Goal: Information Seeking & Learning: Learn about a topic

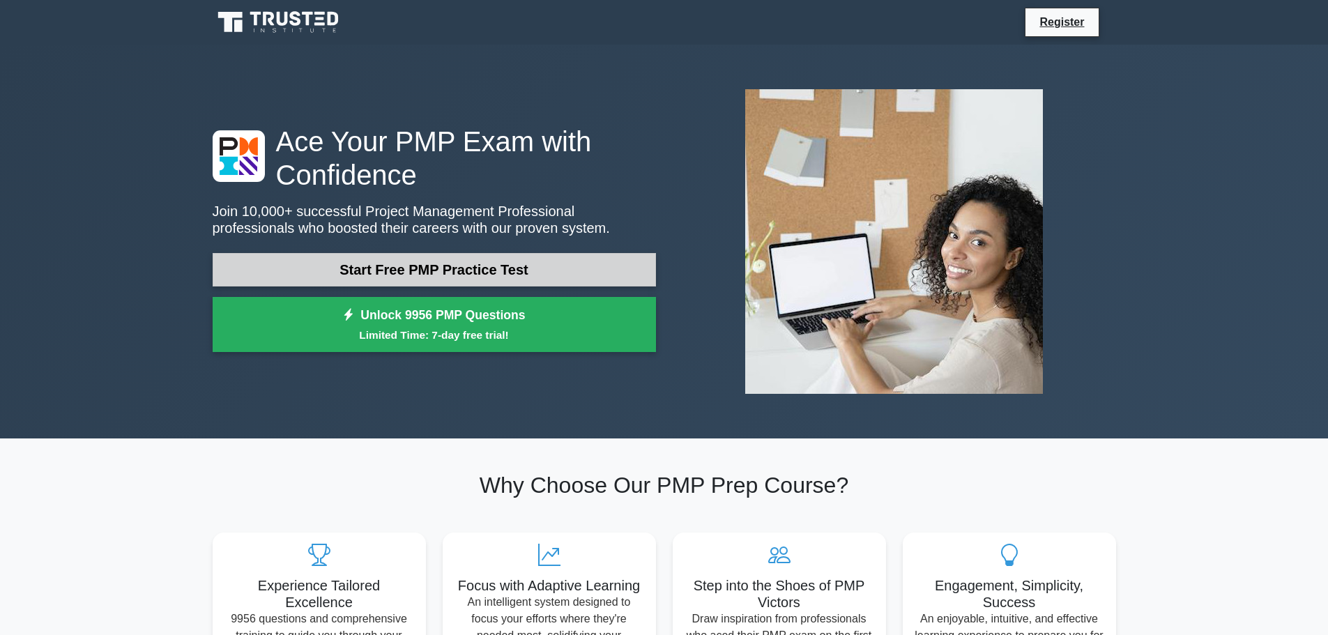
click at [481, 264] on link "Start Free PMP Practice Test" at bounding box center [434, 269] width 443 height 33
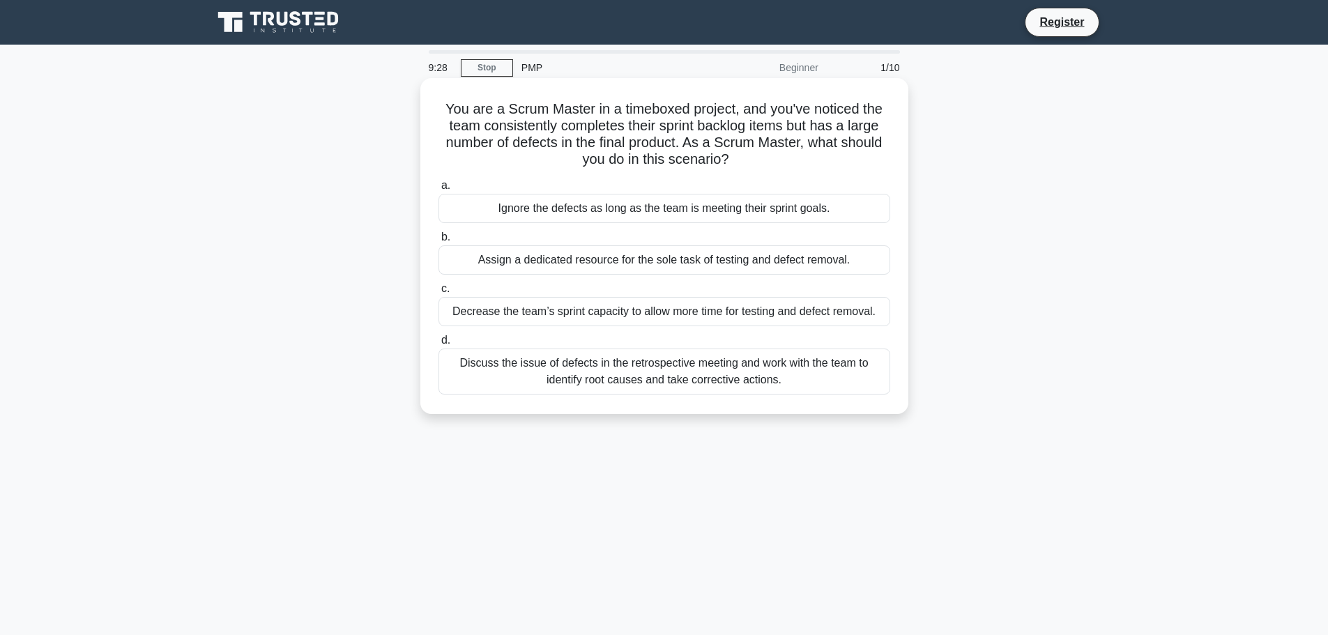
click at [629, 373] on div "Discuss the issue of defects in the retrospective meeting and work with the tea…" at bounding box center [664, 372] width 452 height 46
click at [438, 345] on input "d. Discuss the issue of defects in the retrospective meeting and work with the …" at bounding box center [438, 340] width 0 height 9
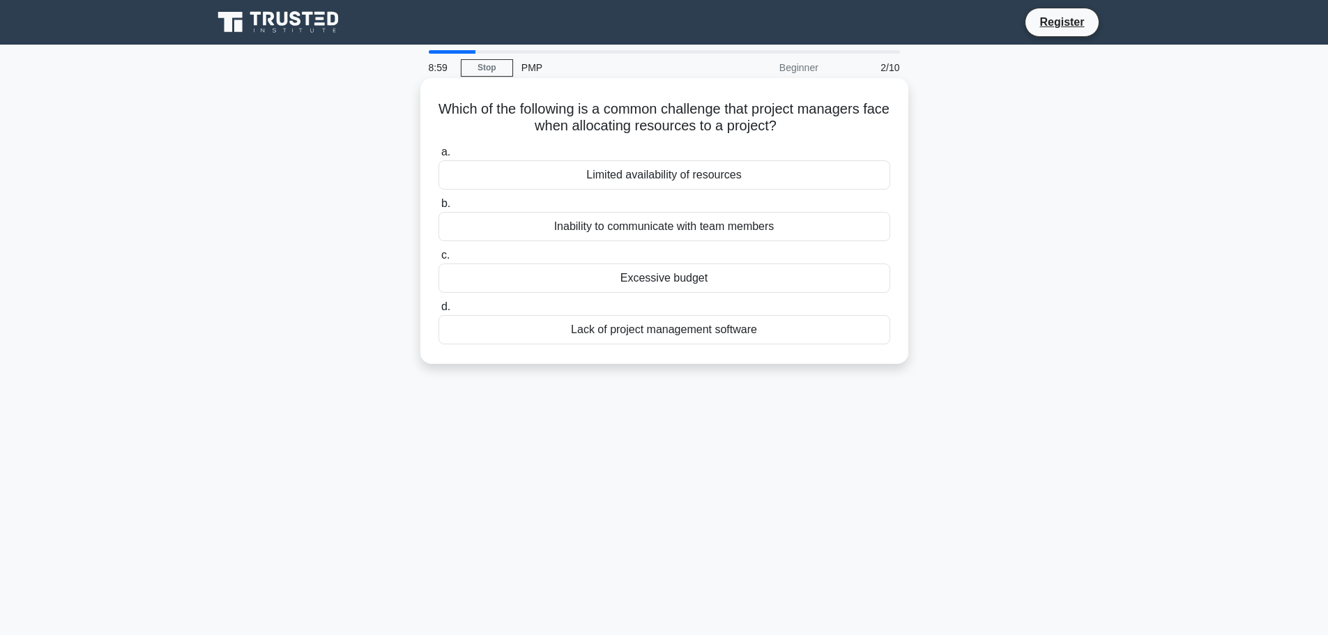
click at [682, 176] on div "Limited availability of resources" at bounding box center [664, 174] width 452 height 29
click at [438, 157] on input "a. Limited availability of resources" at bounding box center [438, 152] width 0 height 9
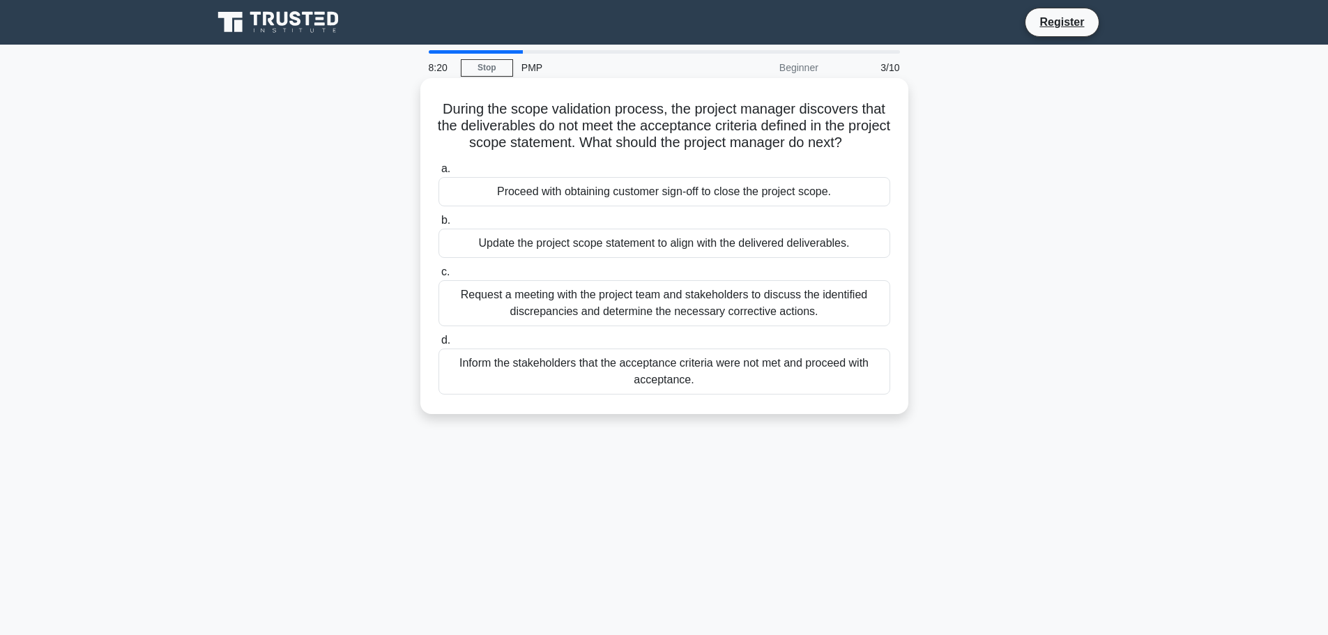
click at [697, 304] on div "Request a meeting with the project team and stakeholders to discuss the identif…" at bounding box center [664, 303] width 452 height 46
click at [438, 277] on input "c. Request a meeting with the project team and stakeholders to discuss the iden…" at bounding box center [438, 272] width 0 height 9
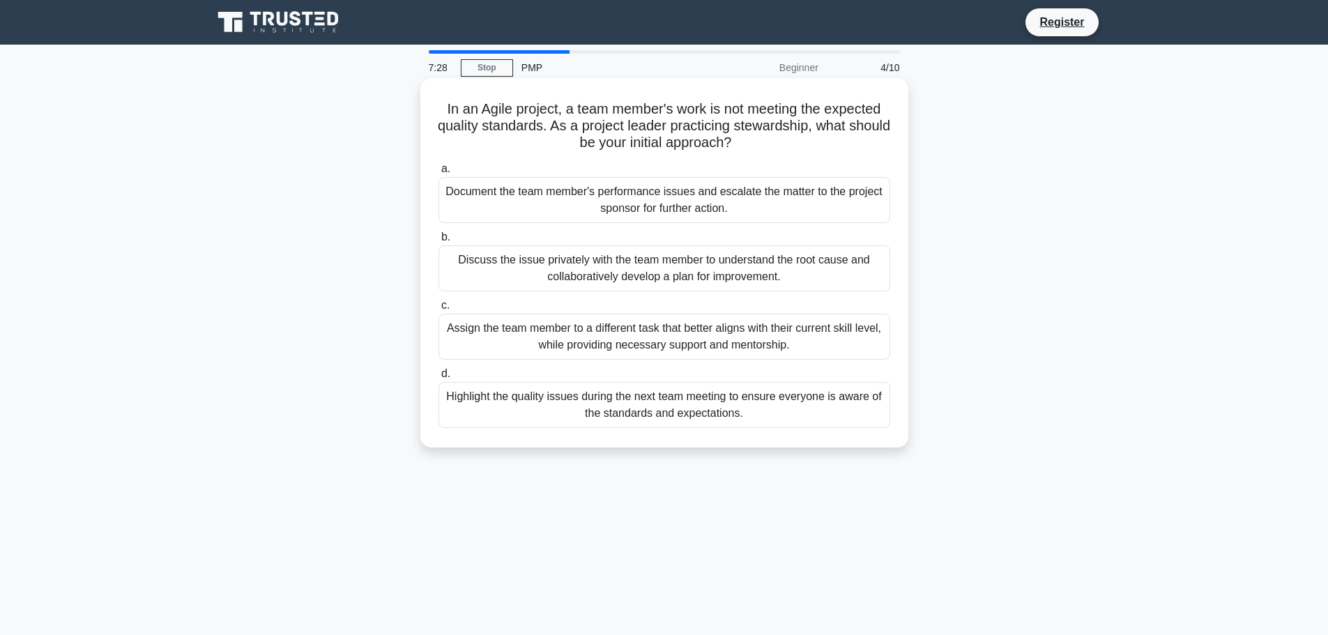
click at [577, 275] on div "Discuss the issue privately with the team member to understand the root cause a…" at bounding box center [664, 268] width 452 height 46
click at [438, 242] on input "b. Discuss the issue privately with the team member to understand the root caus…" at bounding box center [438, 237] width 0 height 9
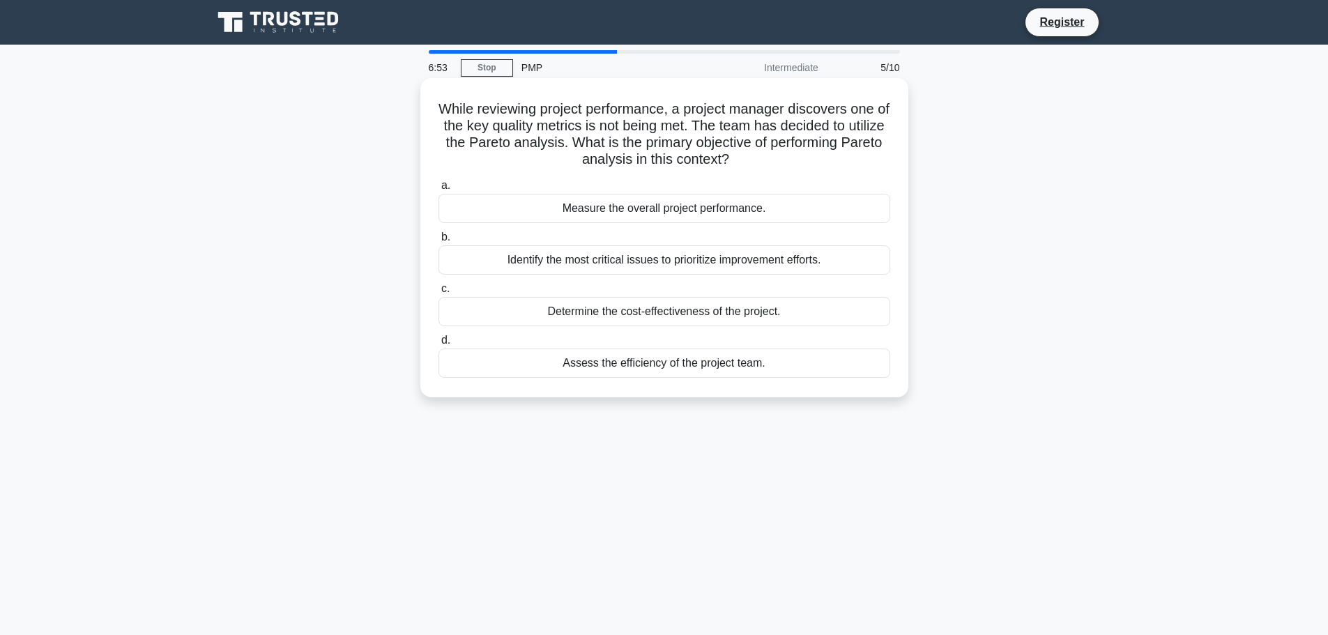
click at [647, 261] on div "Identify the most critical issues to prioritize improvement efforts." at bounding box center [664, 259] width 452 height 29
click at [438, 242] on input "b. Identify the most critical issues to prioritize improvement efforts." at bounding box center [438, 237] width 0 height 9
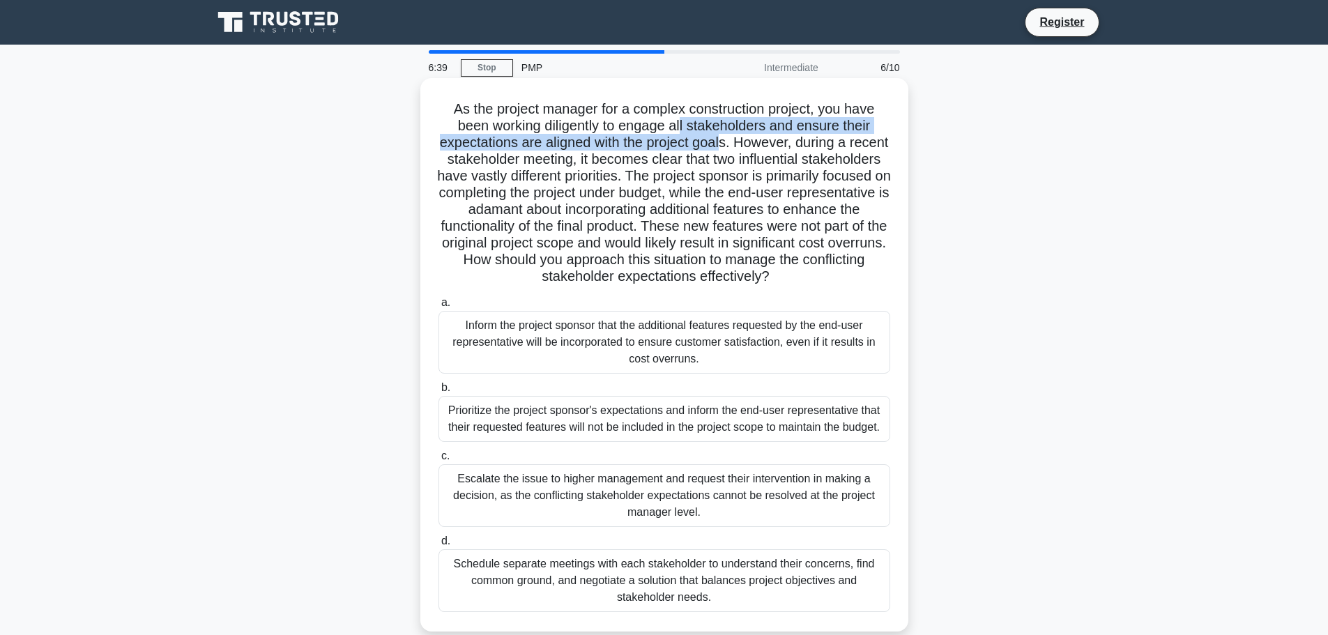
drag, startPoint x: 684, startPoint y: 130, endPoint x: 743, endPoint y: 151, distance: 62.6
click at [743, 151] on h5 "As the project manager for a complex construction project, you have been workin…" at bounding box center [664, 192] width 454 height 185
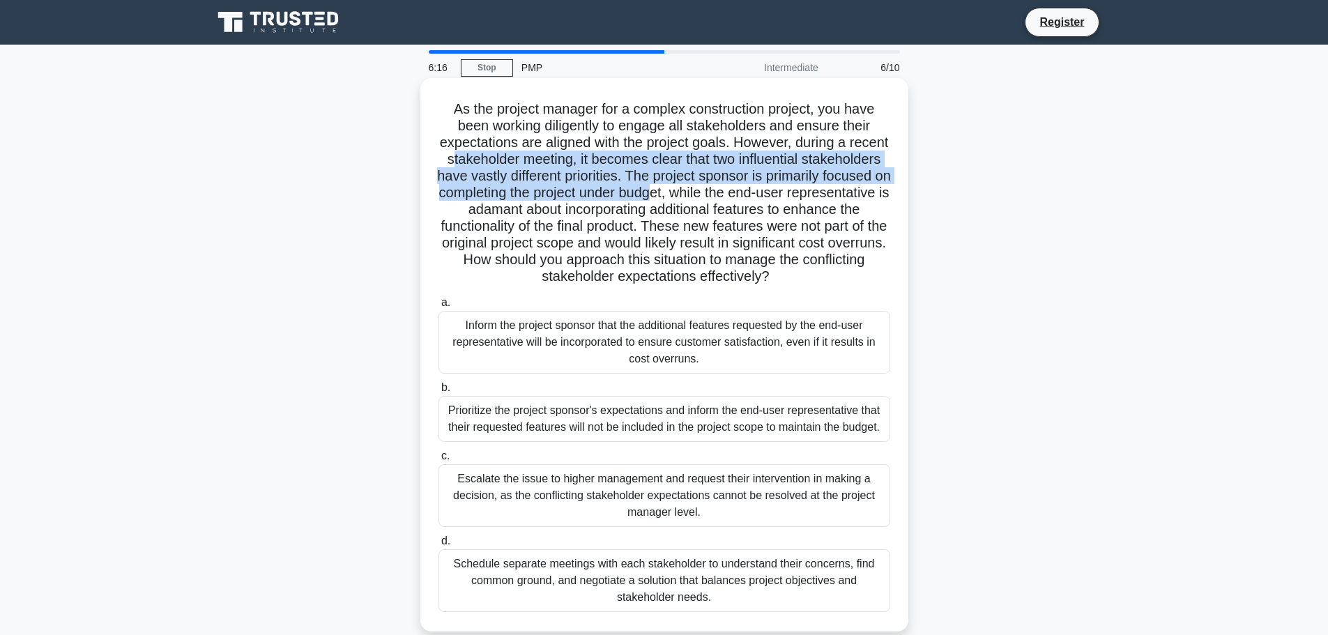
drag, startPoint x: 509, startPoint y: 162, endPoint x: 804, endPoint y: 197, distance: 297.5
click at [804, 197] on h5 "As the project manager for a complex construction project, you have been workin…" at bounding box center [664, 192] width 454 height 185
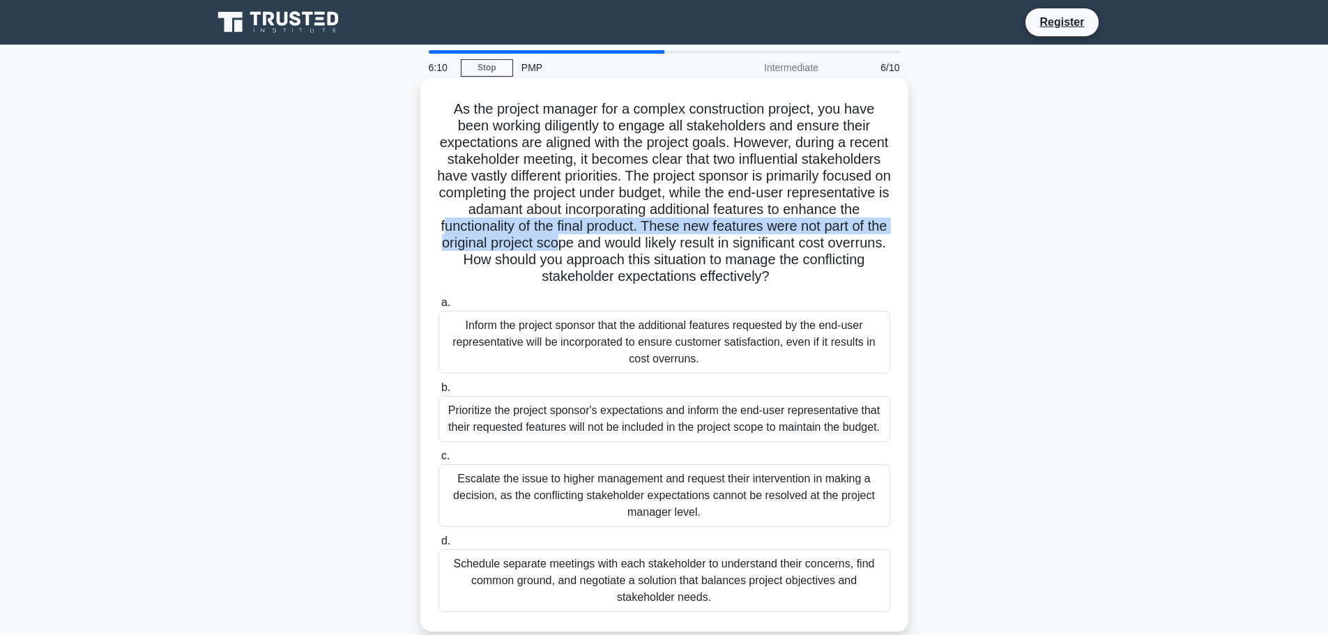
drag, startPoint x: 608, startPoint y: 231, endPoint x: 759, endPoint y: 250, distance: 151.7
click at [759, 250] on h5 "As the project manager for a complex construction project, you have been workin…" at bounding box center [664, 192] width 454 height 185
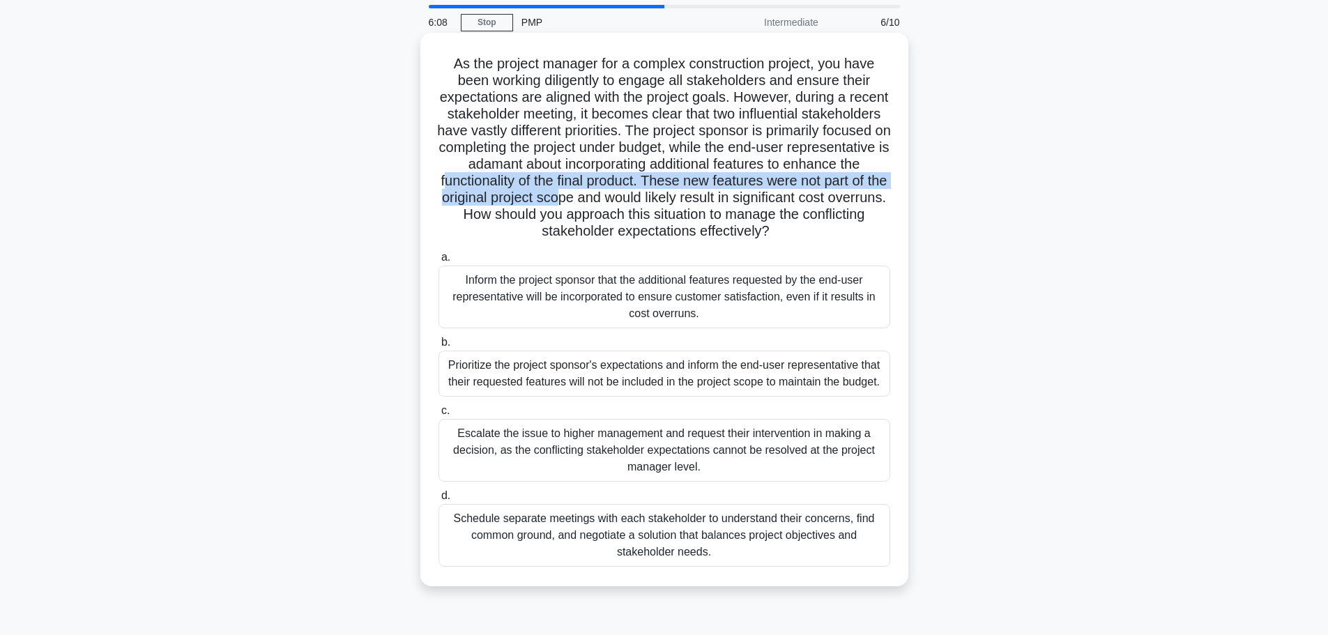
scroll to position [70, 0]
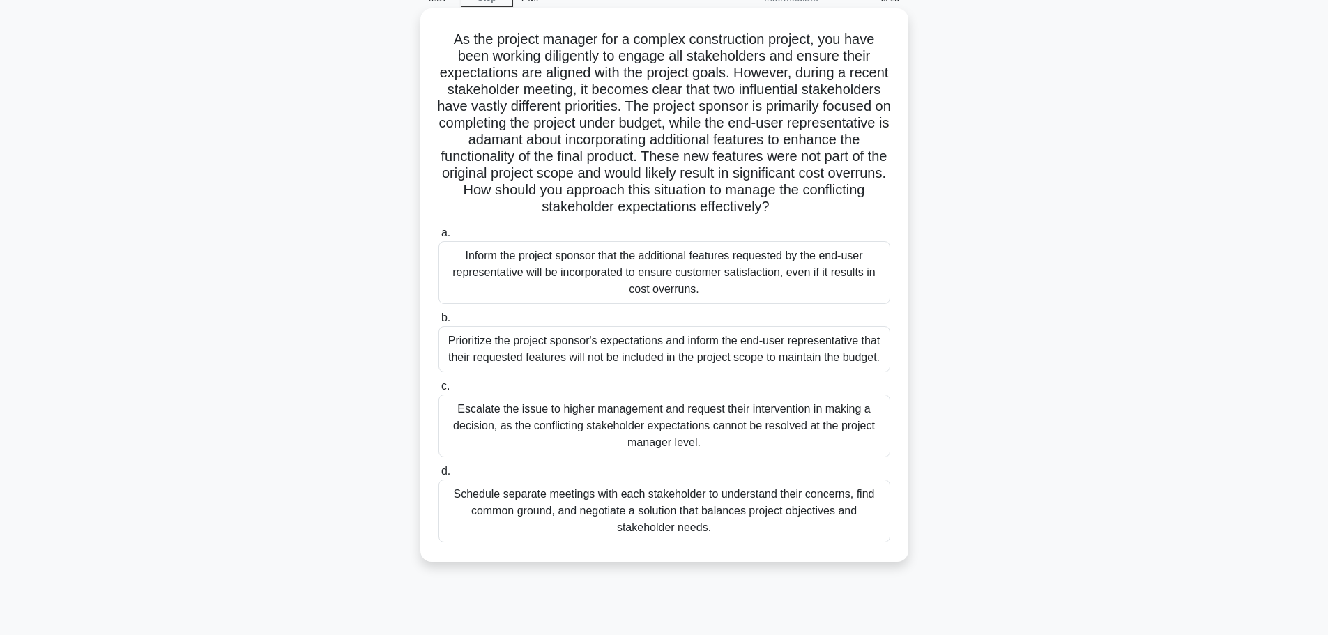
click at [662, 532] on div "Schedule separate meetings with each stakeholder to understand their concerns, …" at bounding box center [664, 511] width 452 height 63
click at [438, 476] on input "d. Schedule separate meetings with each stakeholder to understand their concern…" at bounding box center [438, 471] width 0 height 9
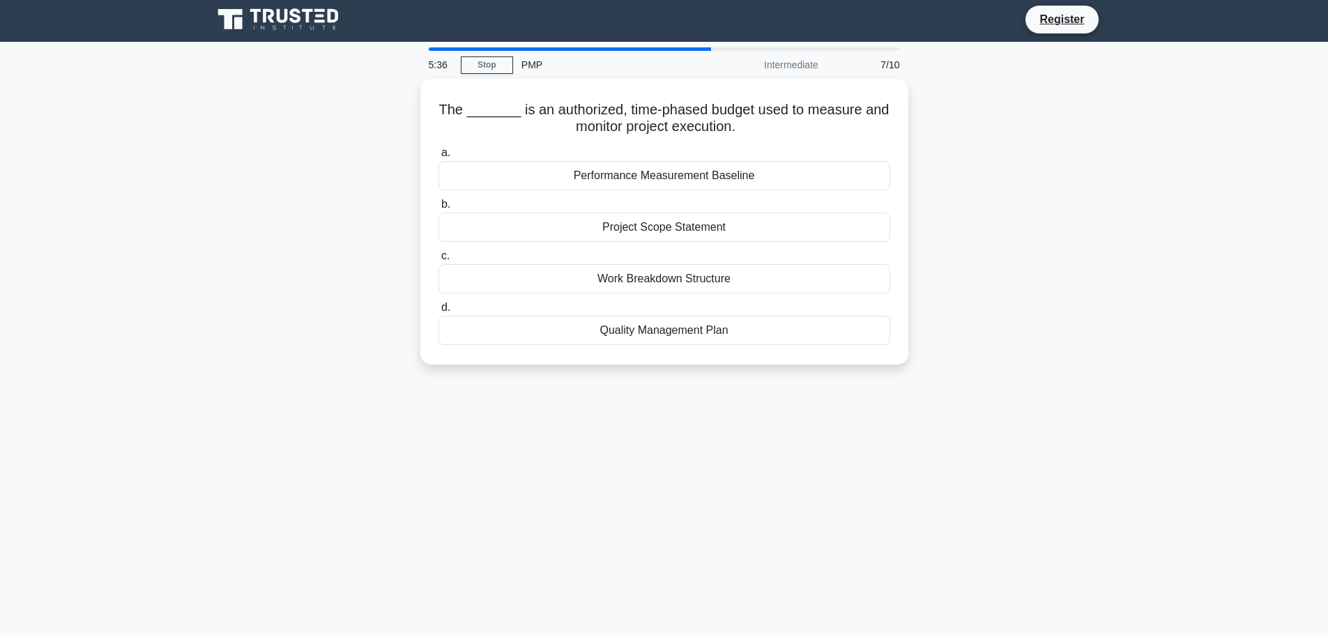
scroll to position [0, 0]
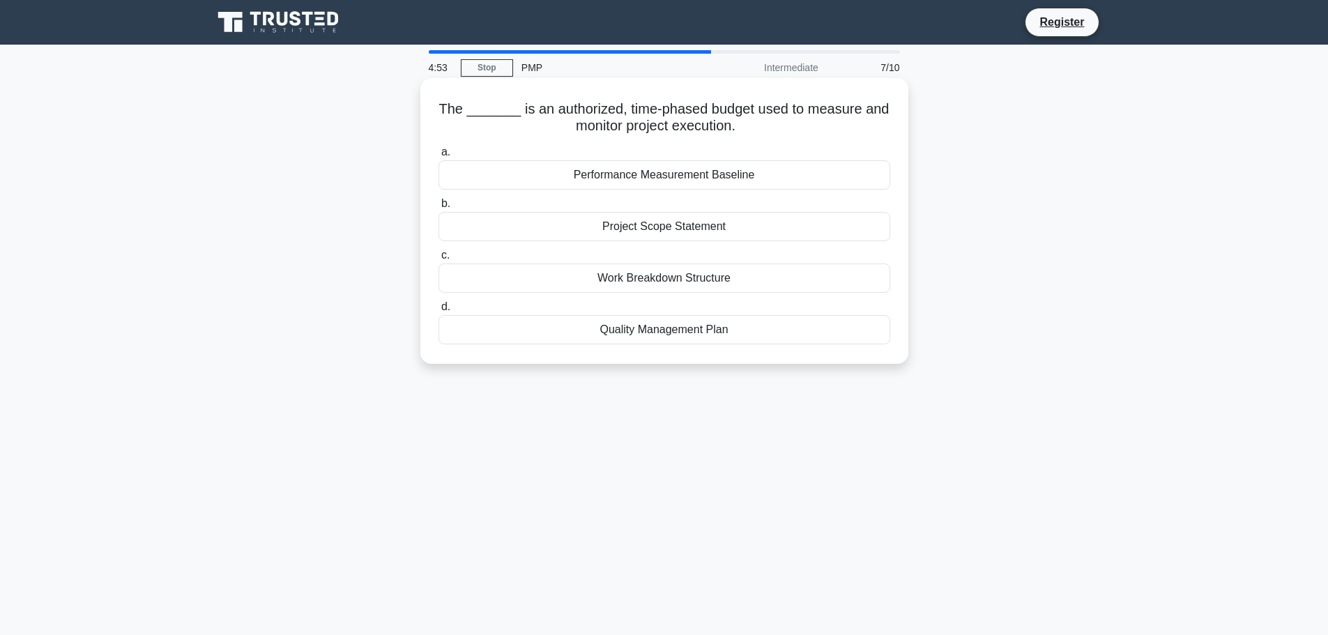
click at [705, 183] on div "Performance Measurement Baseline" at bounding box center [664, 174] width 452 height 29
click at [438, 157] on input "a. Performance Measurement Baseline" at bounding box center [438, 152] width 0 height 9
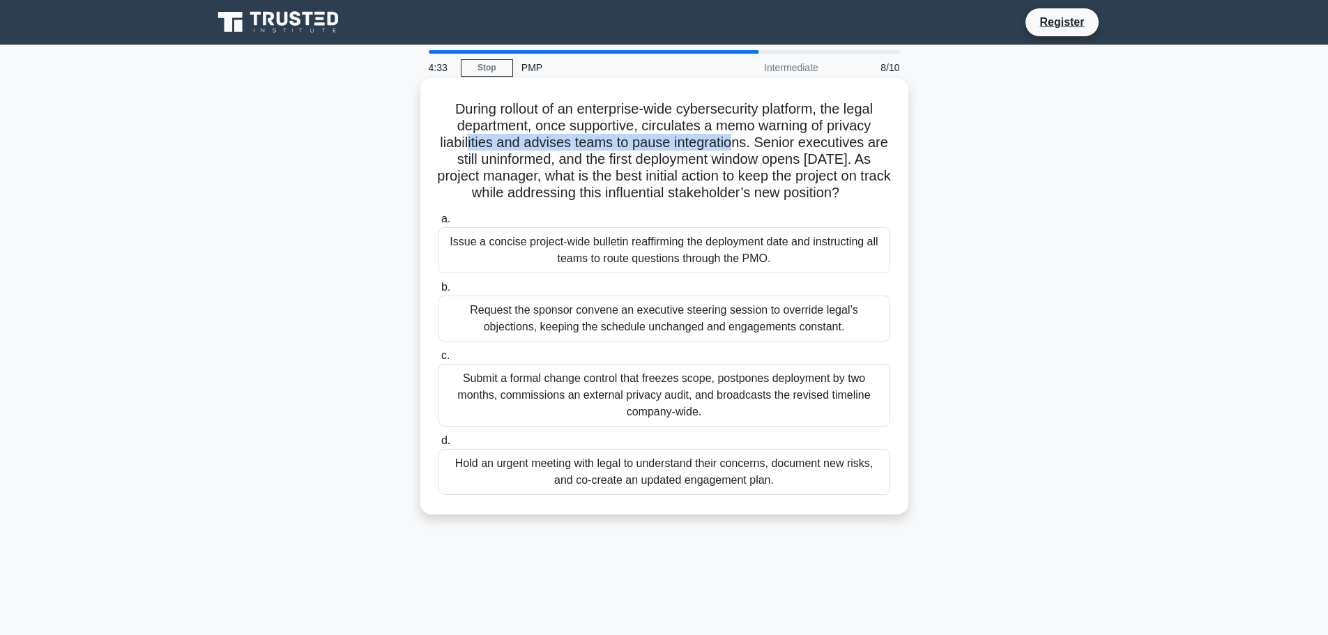
drag, startPoint x: 468, startPoint y: 142, endPoint x: 737, endPoint y: 143, distance: 269.0
click at [737, 143] on h5 "During rollout of an enterprise-wide cybersecurity platform, the legal departme…" at bounding box center [664, 151] width 454 height 102
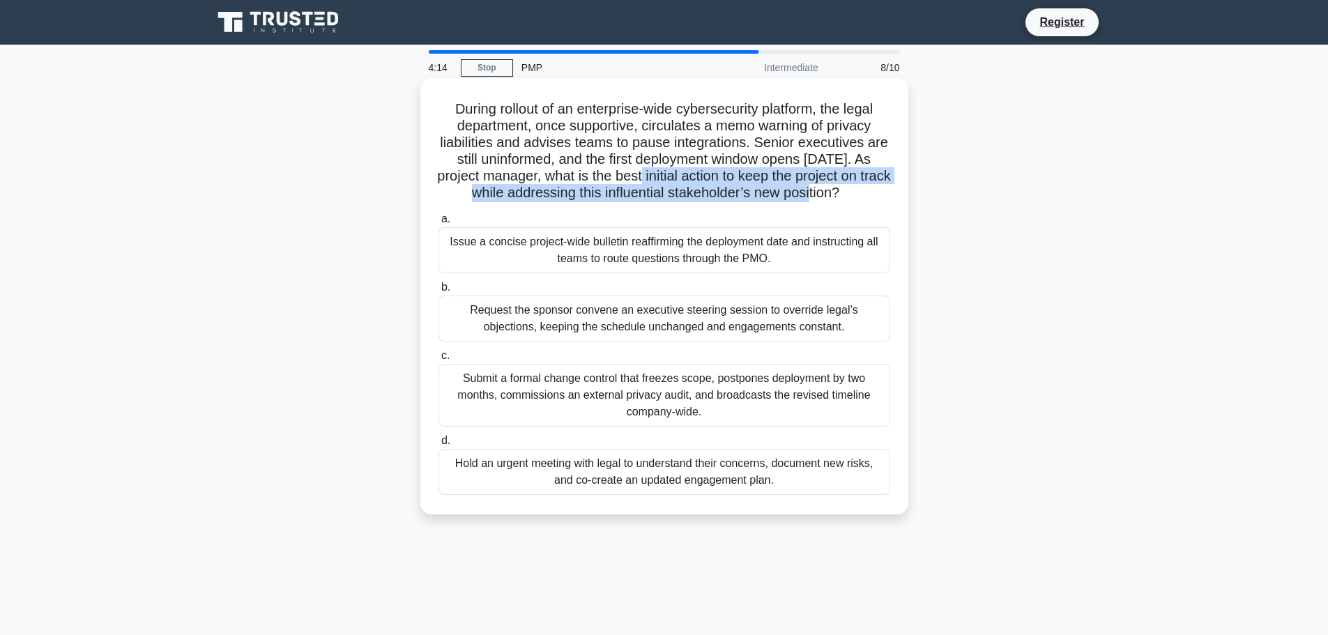
drag, startPoint x: 643, startPoint y: 177, endPoint x: 812, endPoint y: 188, distance: 169.7
click at [812, 188] on h5 "During rollout of an enterprise-wide cybersecurity platform, the legal departme…" at bounding box center [664, 151] width 454 height 102
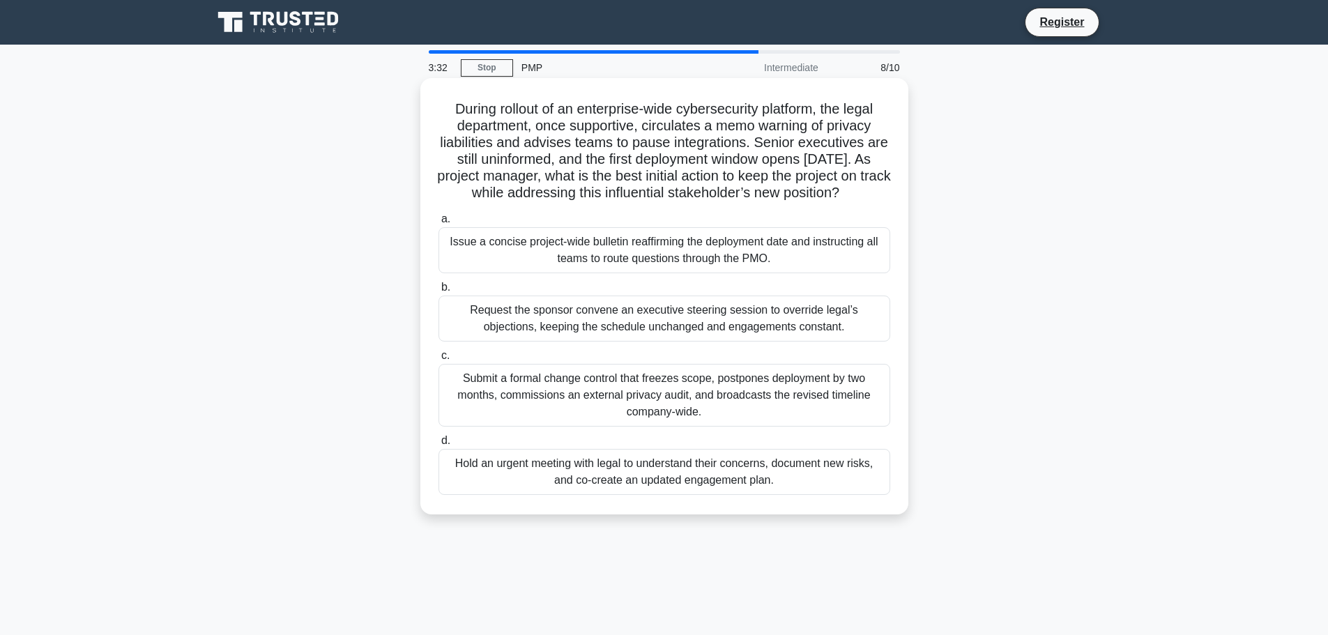
click at [637, 494] on div "Hold an urgent meeting with legal to understand their concerns, document new ri…" at bounding box center [664, 472] width 452 height 46
click at [438, 445] on input "d. Hold an urgent meeting with legal to understand their concerns, document new…" at bounding box center [438, 440] width 0 height 9
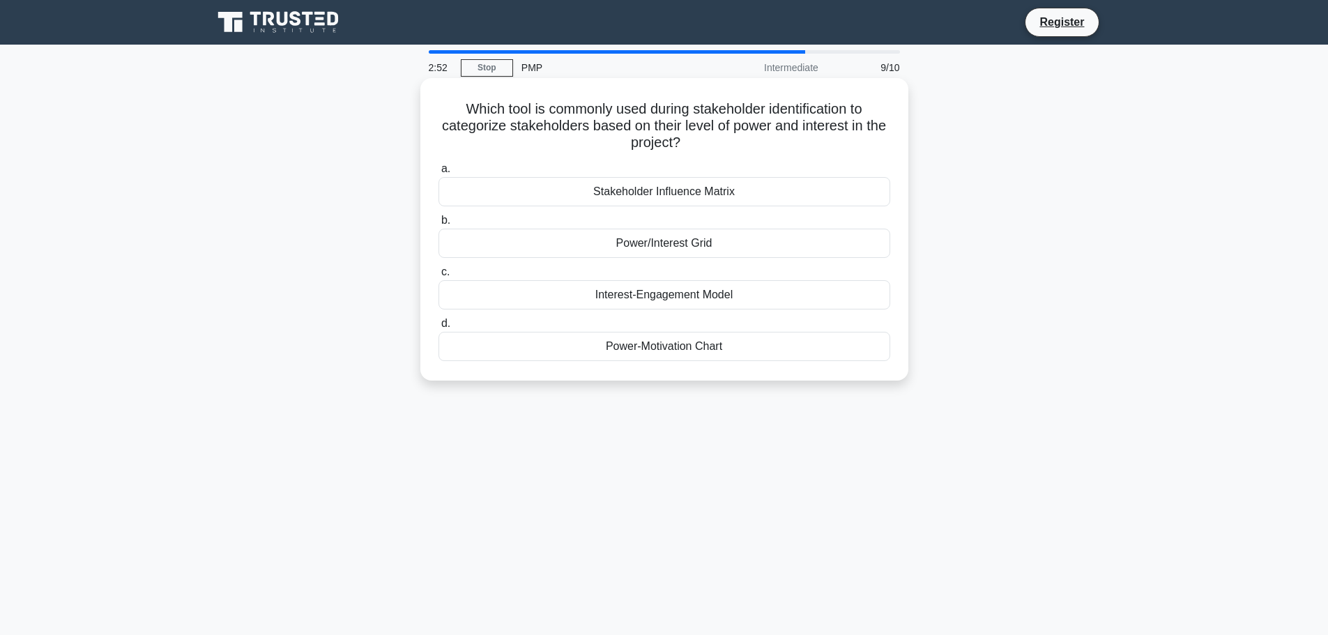
click at [694, 194] on div "Stakeholder Influence Matrix" at bounding box center [664, 191] width 452 height 29
click at [438, 174] on input "a. Stakeholder Influence Matrix" at bounding box center [438, 168] width 0 height 9
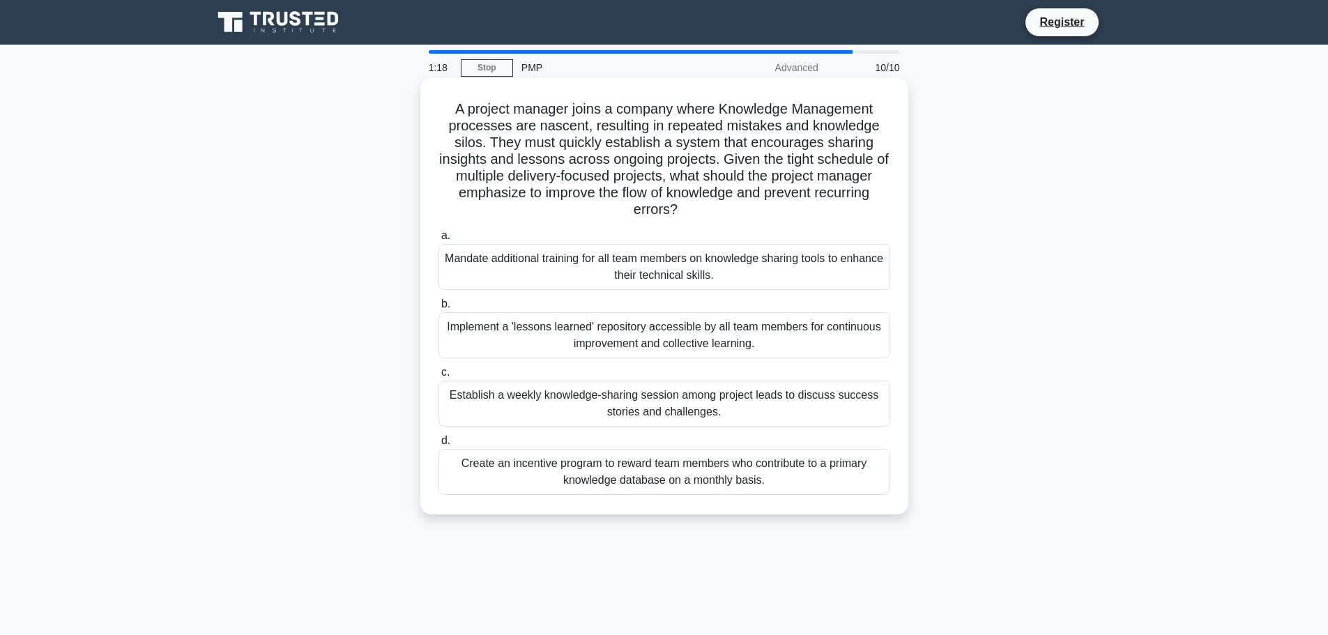
click at [626, 333] on div "Implement a 'lessons learned' repository accessible by all team members for con…" at bounding box center [664, 335] width 452 height 46
click at [438, 309] on input "b. Implement a 'lessons learned' repository accessible by all team members for …" at bounding box center [438, 304] width 0 height 9
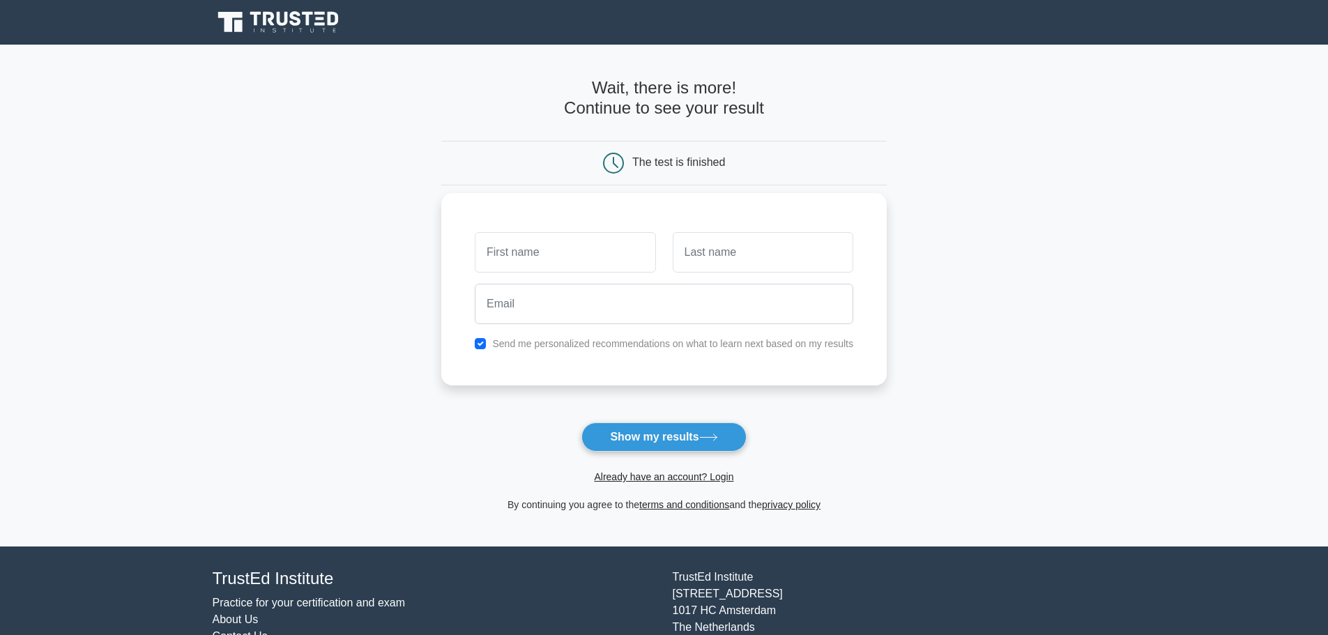
click at [590, 248] on input "text" at bounding box center [565, 252] width 181 height 40
type input "[PERSON_NAME]"
click at [715, 253] on input "text" at bounding box center [763, 252] width 181 height 40
type input "Molero Merinero"
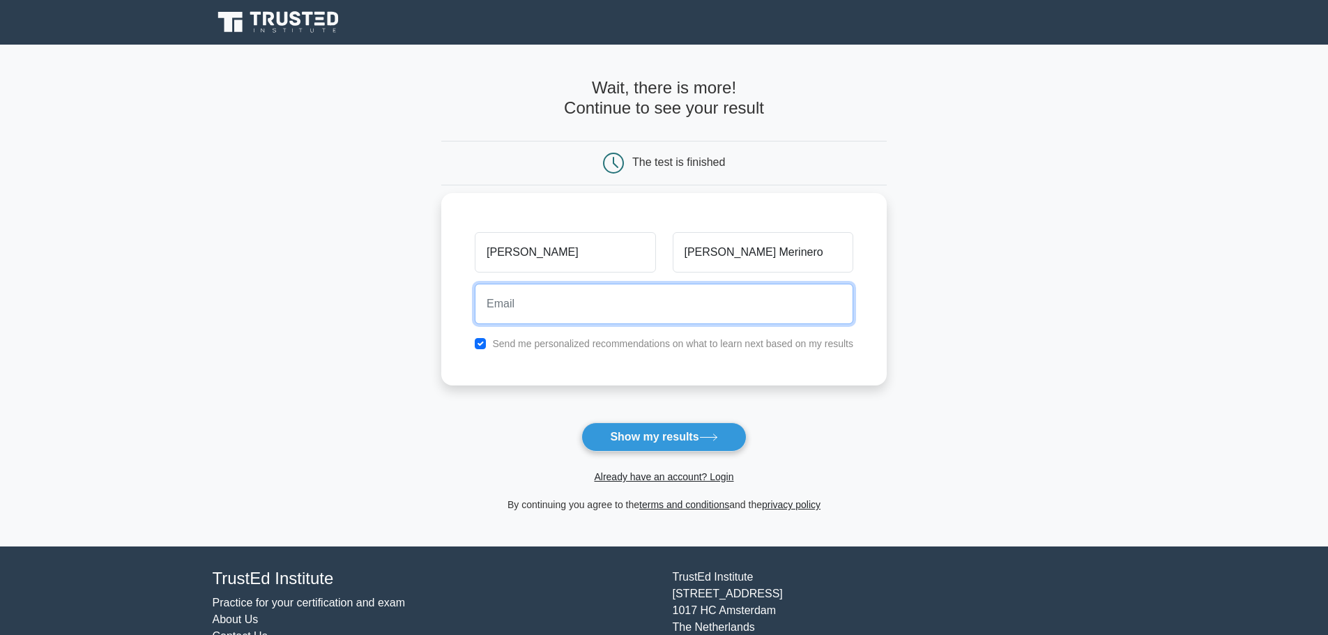
click at [602, 305] on input "email" at bounding box center [664, 304] width 378 height 40
type input "cristina.molero@iqvia.com"
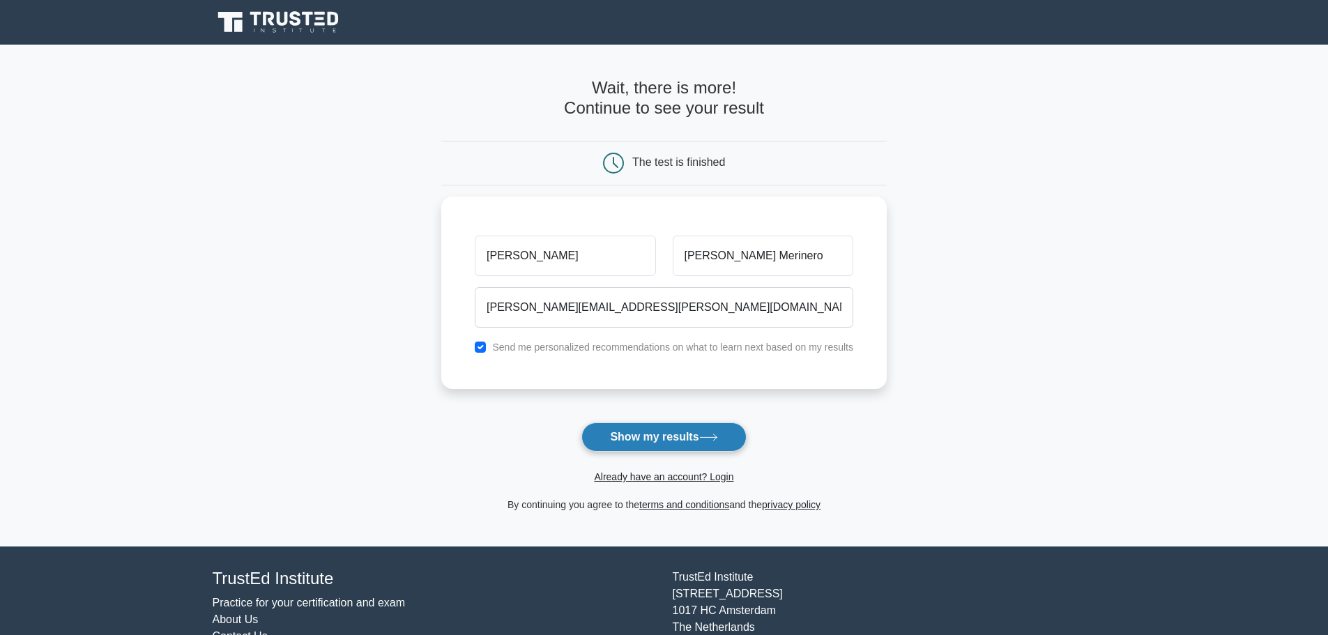
click at [664, 441] on button "Show my results" at bounding box center [663, 436] width 164 height 29
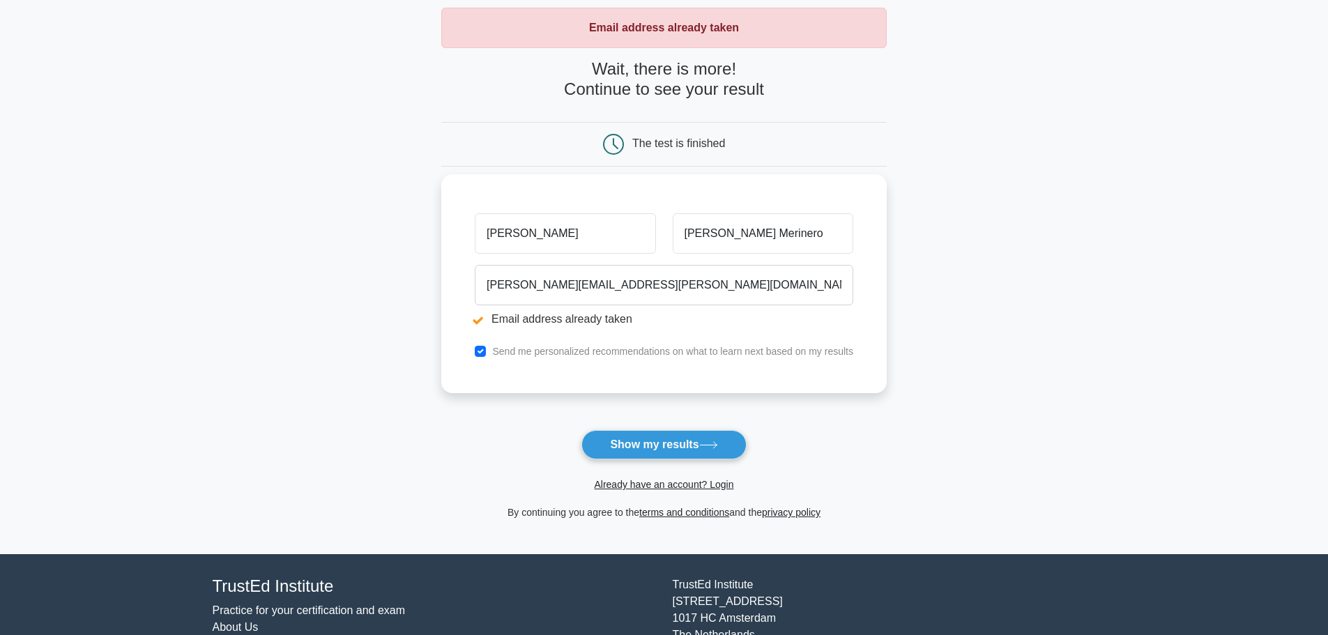
scroll to position [139, 0]
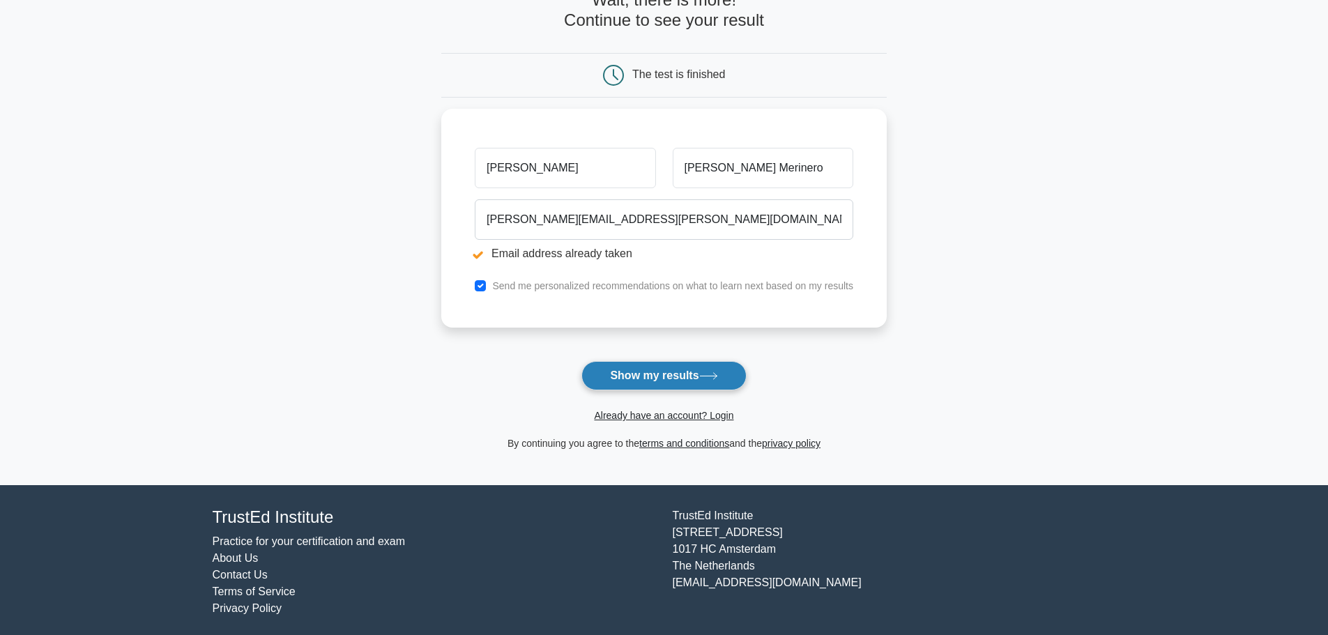
click at [646, 372] on button "Show my results" at bounding box center [663, 375] width 164 height 29
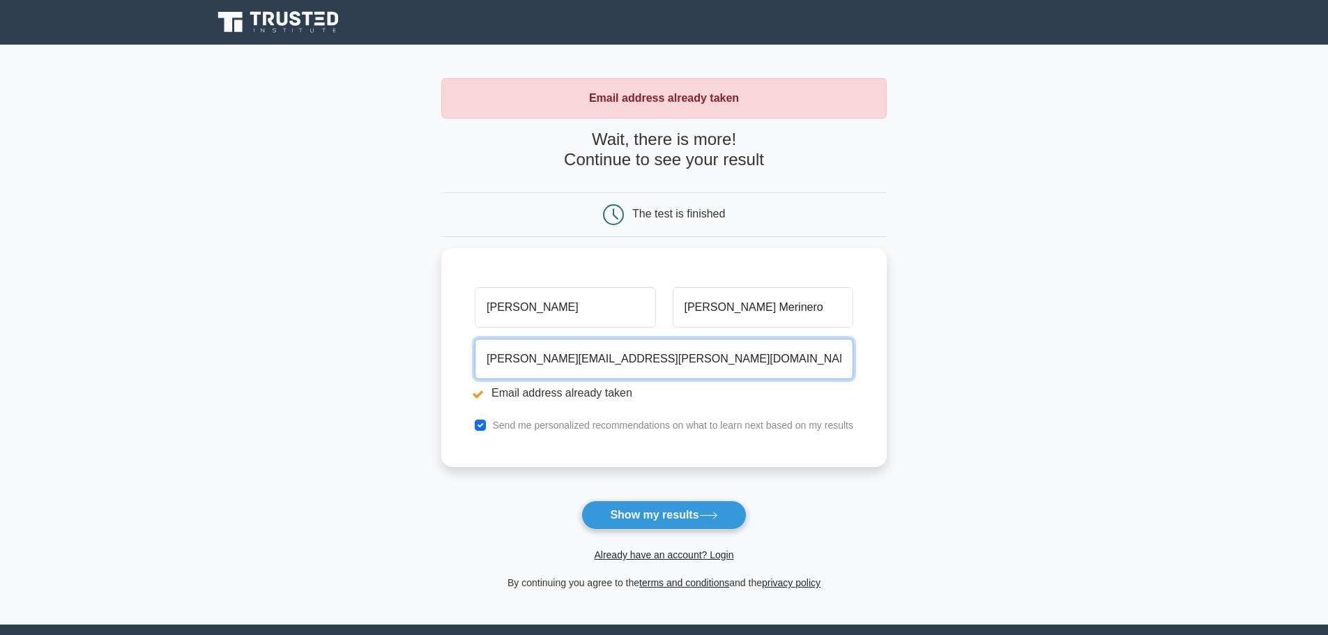
drag, startPoint x: 620, startPoint y: 356, endPoint x: 100, endPoint y: 323, distance: 521.7
click at [58, 334] on main "Email address already taken Wait, there is more! Continue to see your result Th…" at bounding box center [664, 335] width 1328 height 580
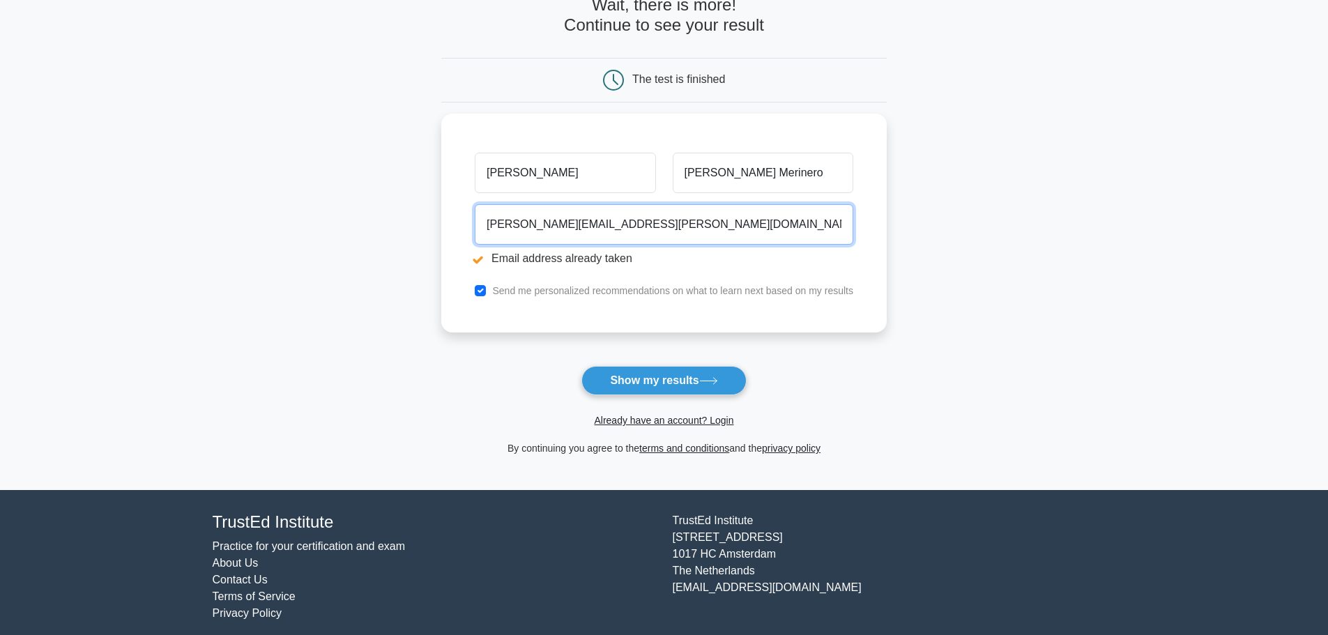
scroll to position [139, 0]
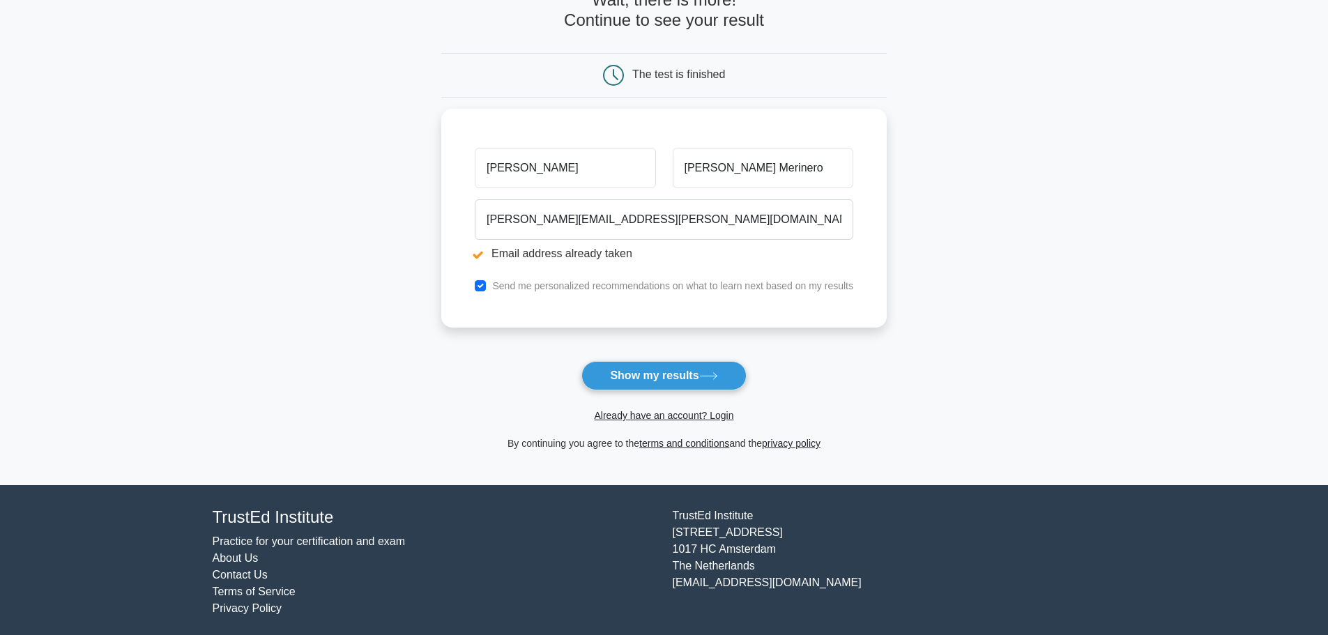
drag, startPoint x: 621, startPoint y: 365, endPoint x: 634, endPoint y: 367, distance: 13.4
click at [628, 367] on button "Show my results" at bounding box center [663, 375] width 164 height 29
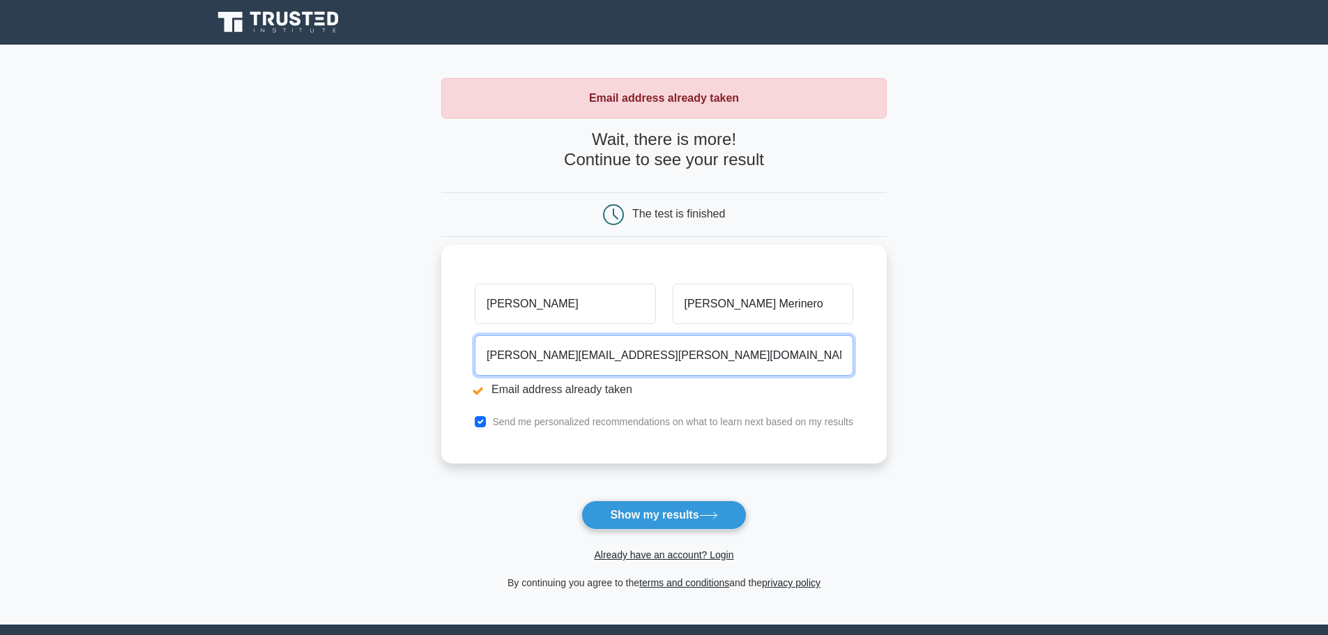
click at [647, 355] on input "[PERSON_NAME][EMAIL_ADDRESS][PERSON_NAME][DOMAIN_NAME]" at bounding box center [664, 355] width 378 height 40
drag, startPoint x: 647, startPoint y: 355, endPoint x: 312, endPoint y: 351, distance: 335.3
click at [312, 351] on main "Email address already taken Wait, there is more! Continue to see your result Th…" at bounding box center [664, 335] width 1328 height 580
type input "[PERSON_NAME][EMAIL_ADDRESS][DOMAIN_NAME]"
click at [581, 500] on button "Show my results" at bounding box center [663, 514] width 164 height 29
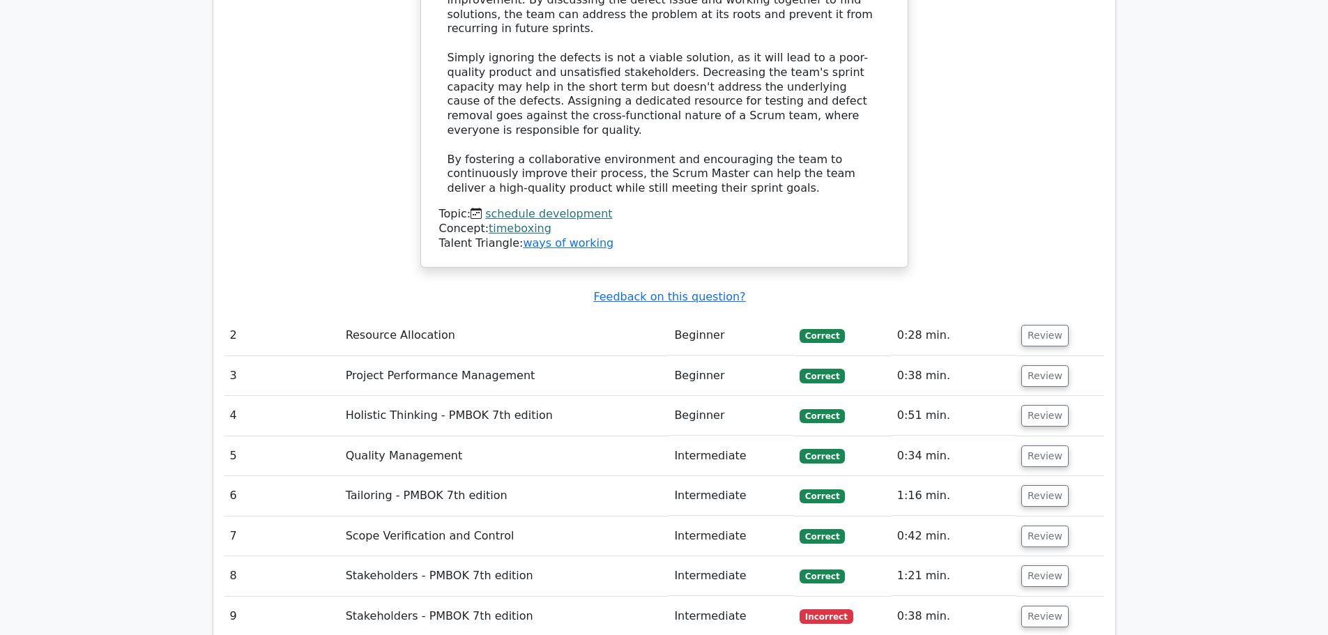
scroll to position [1812, 0]
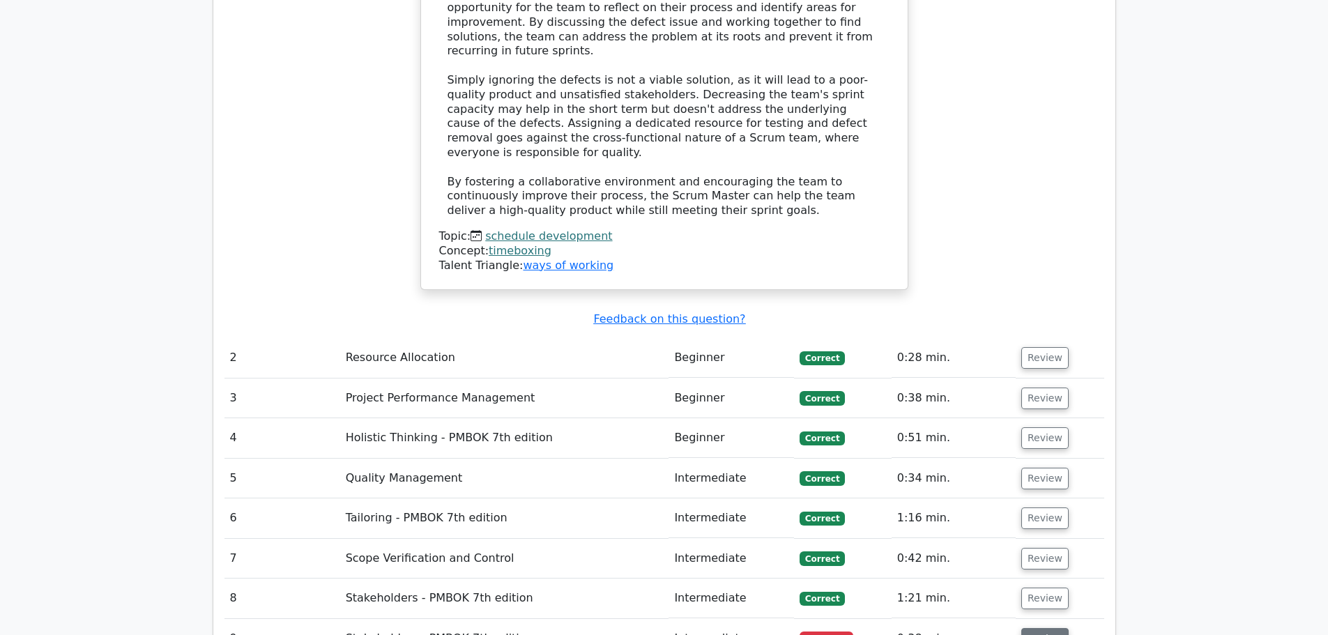
click at [1046, 628] on button "Review" at bounding box center [1044, 639] width 47 height 22
click at [1046, 347] on button "Review" at bounding box center [1044, 358] width 47 height 22
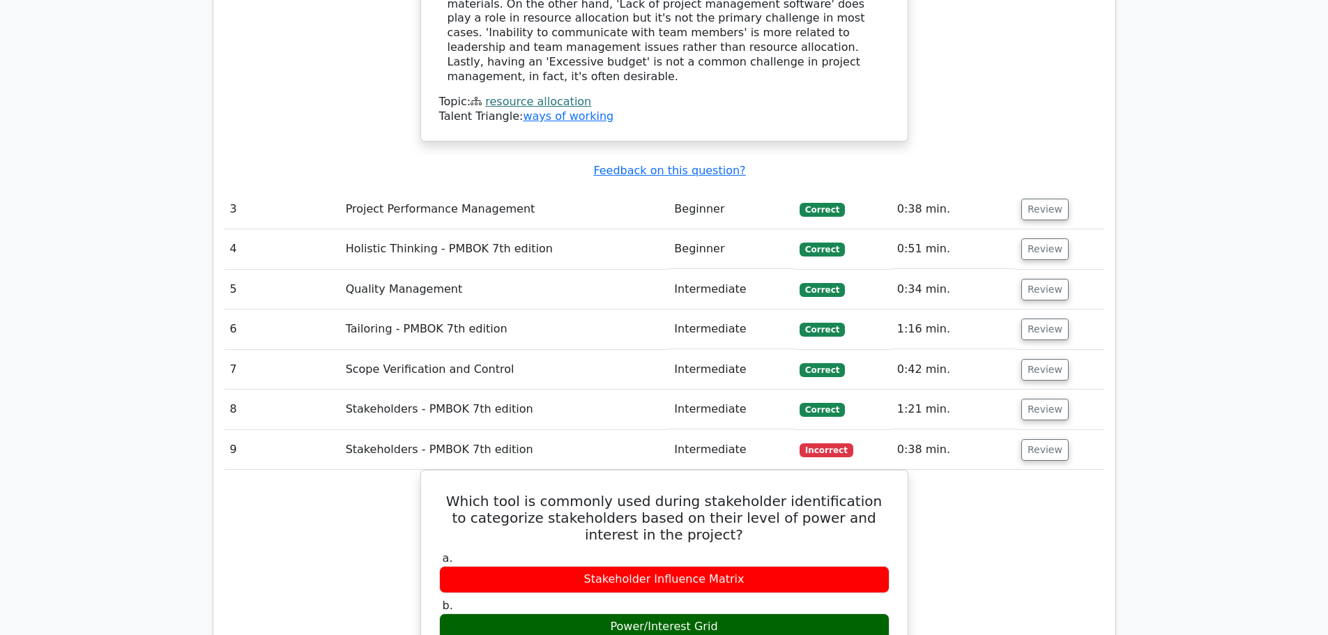
scroll to position [2579, 0]
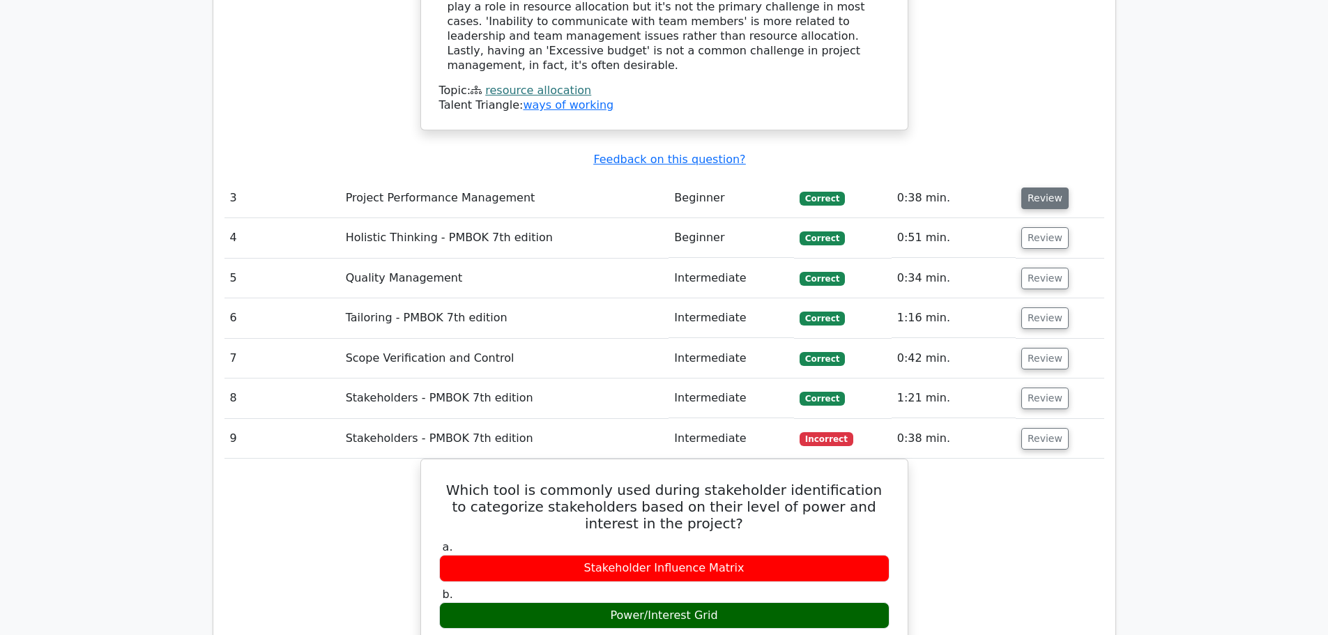
click at [1034, 187] on button "Review" at bounding box center [1044, 198] width 47 height 22
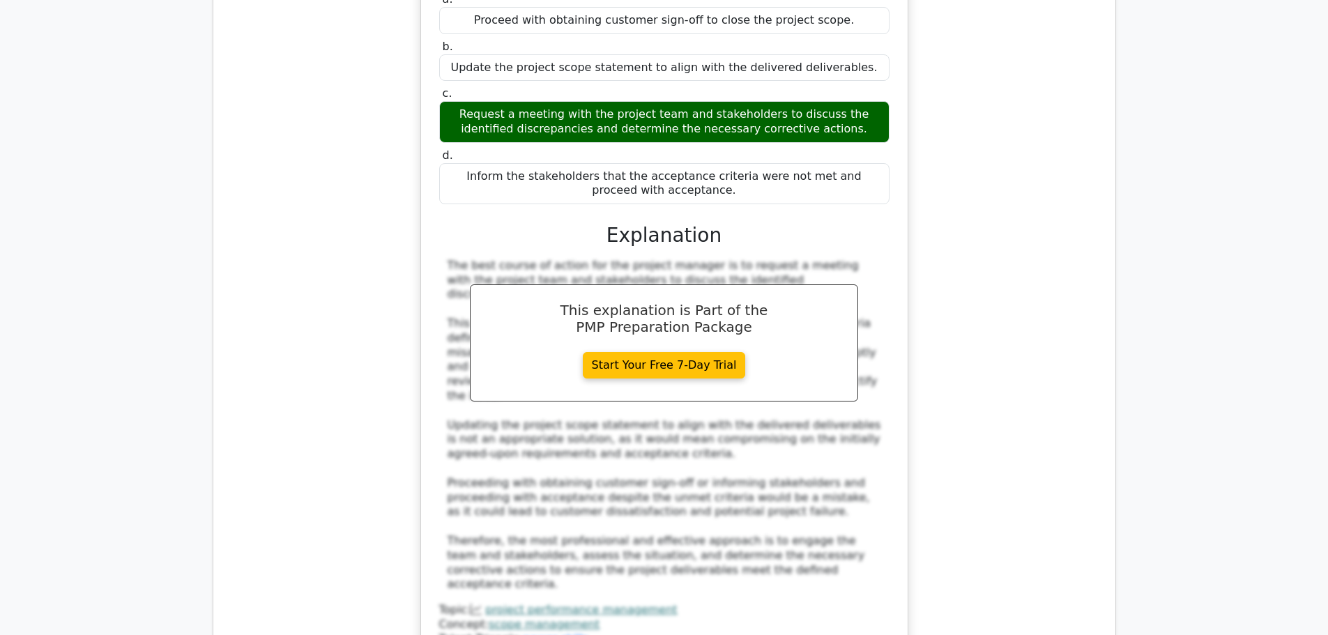
scroll to position [2927, 0]
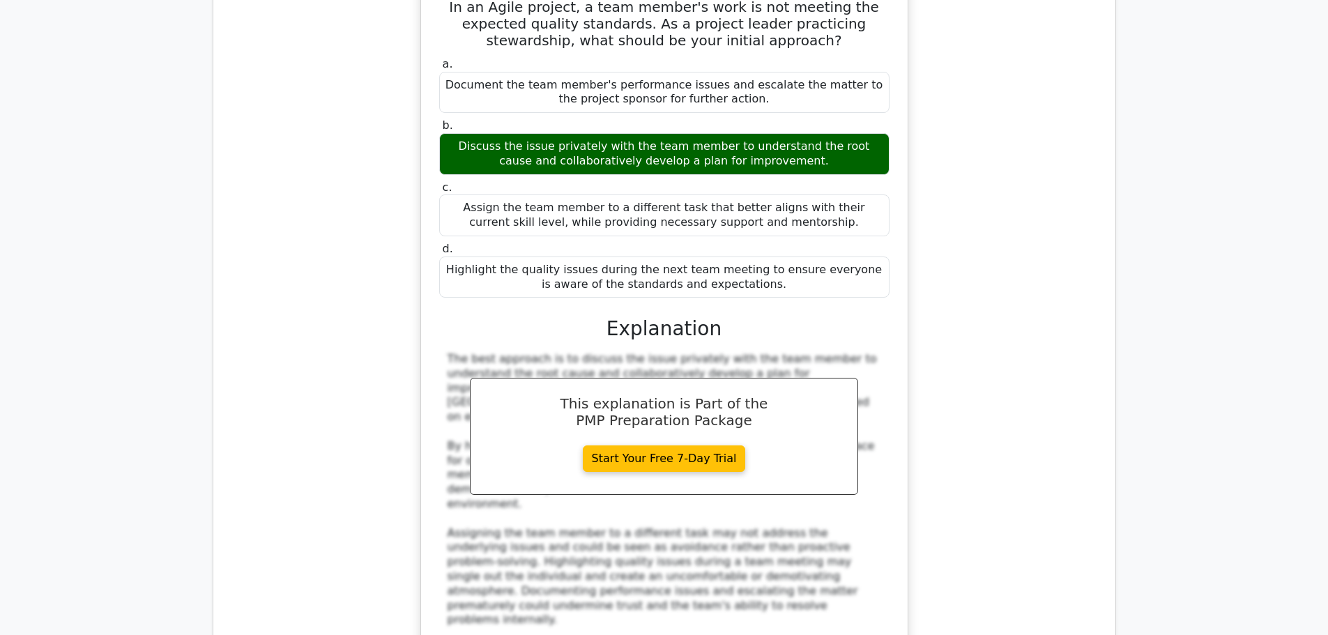
scroll to position [3973, 0]
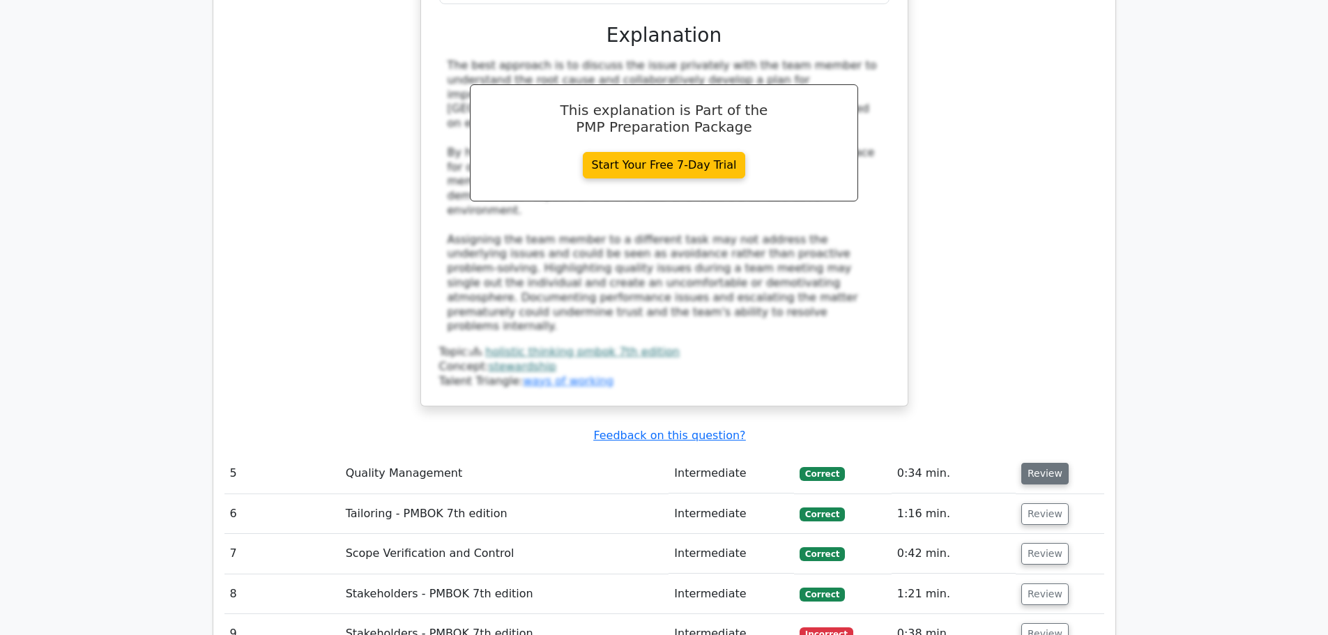
click at [1031, 463] on button "Review" at bounding box center [1044, 474] width 47 height 22
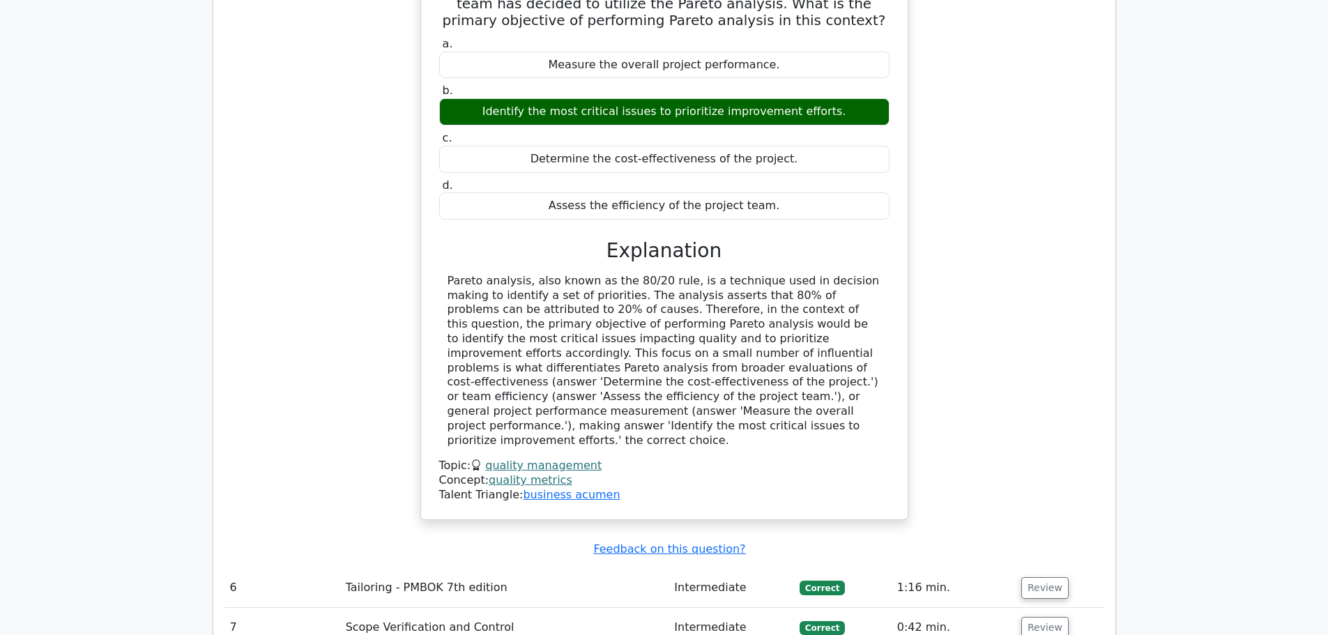
scroll to position [4600, 0]
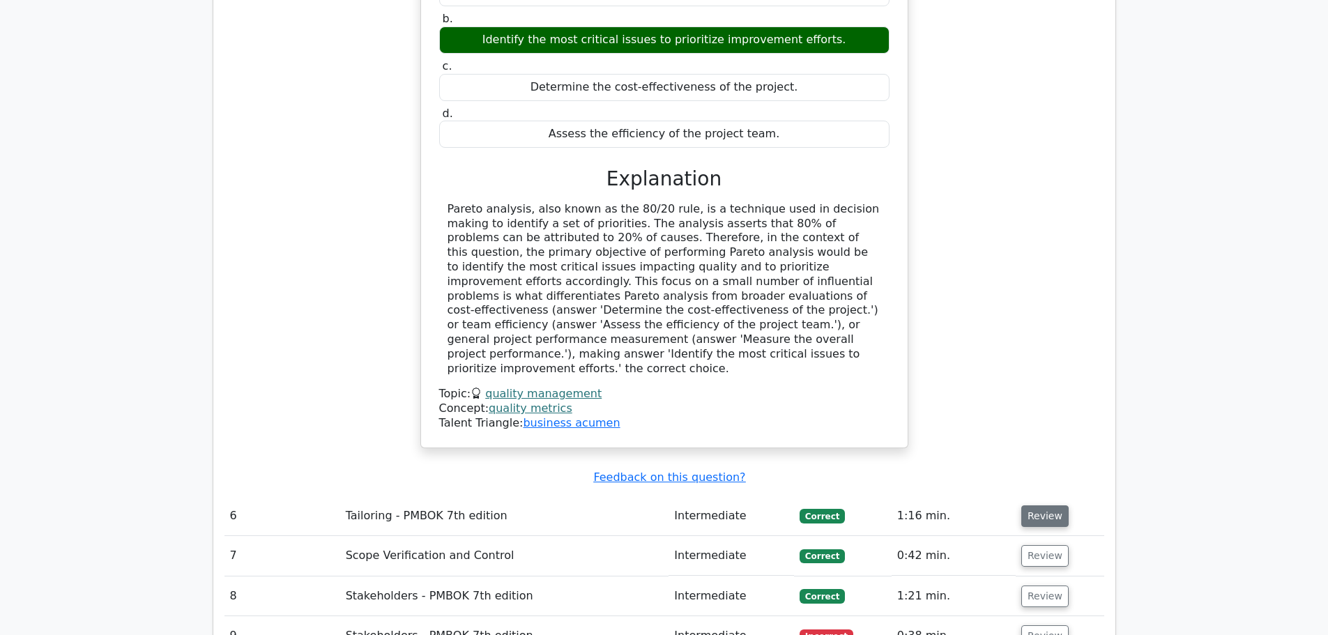
drag, startPoint x: 1050, startPoint y: 262, endPoint x: 1048, endPoint y: 281, distance: 18.9
click at [1050, 496] on td "Review" at bounding box center [1060, 516] width 89 height 40
click at [1048, 505] on button "Review" at bounding box center [1044, 516] width 47 height 22
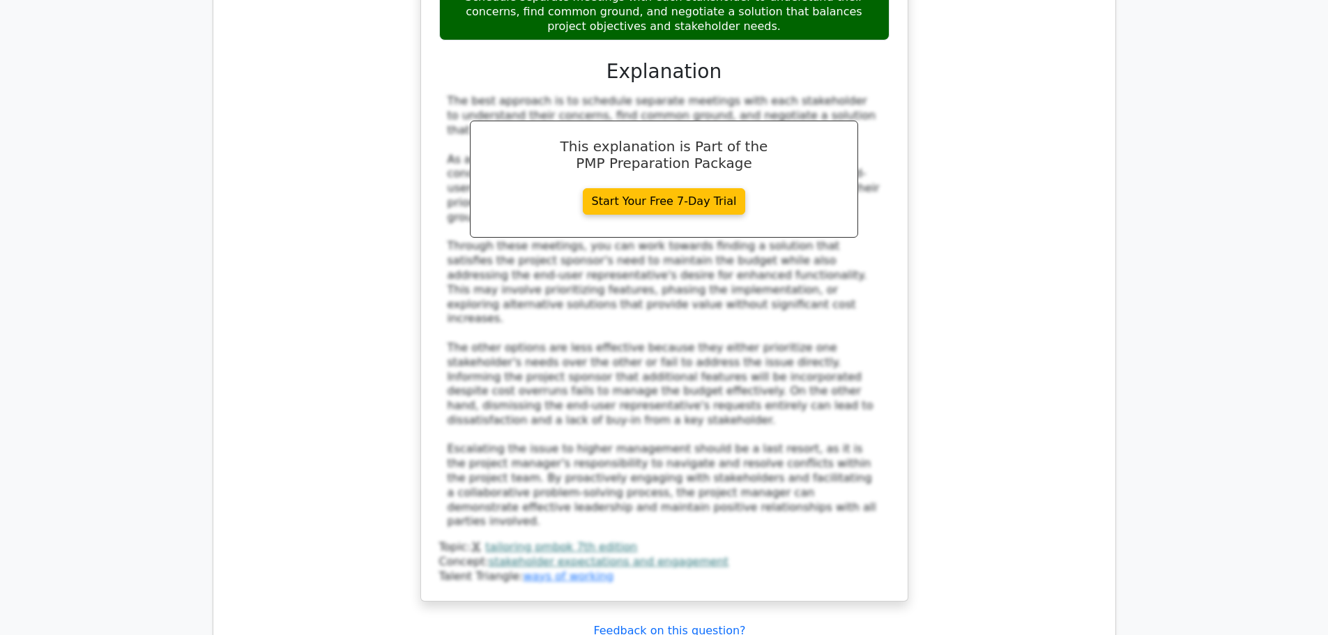
scroll to position [5646, 0]
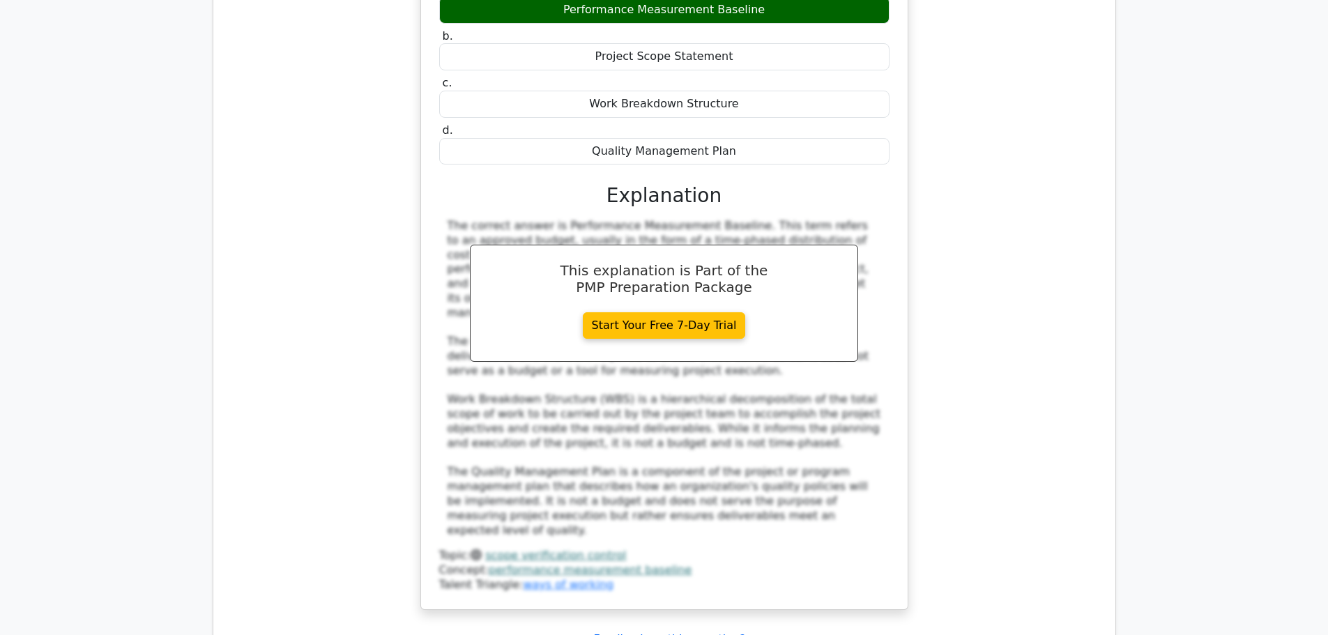
scroll to position [6482, 0]
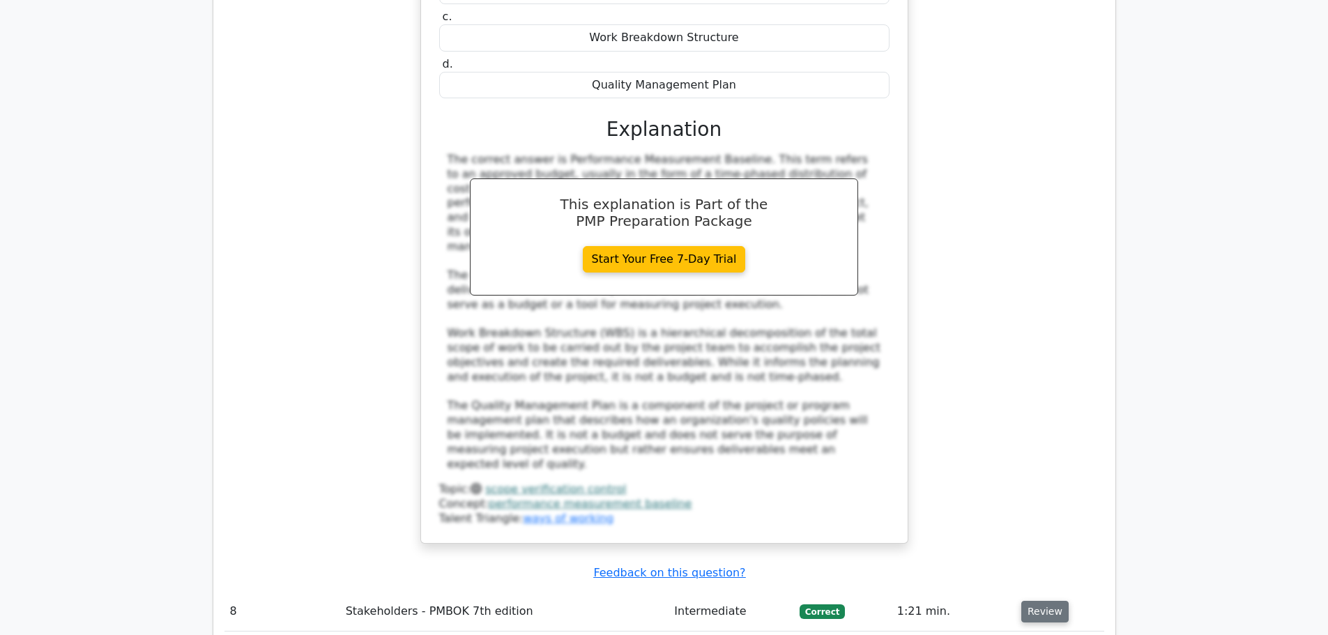
click at [1042, 601] on button "Review" at bounding box center [1044, 612] width 47 height 22
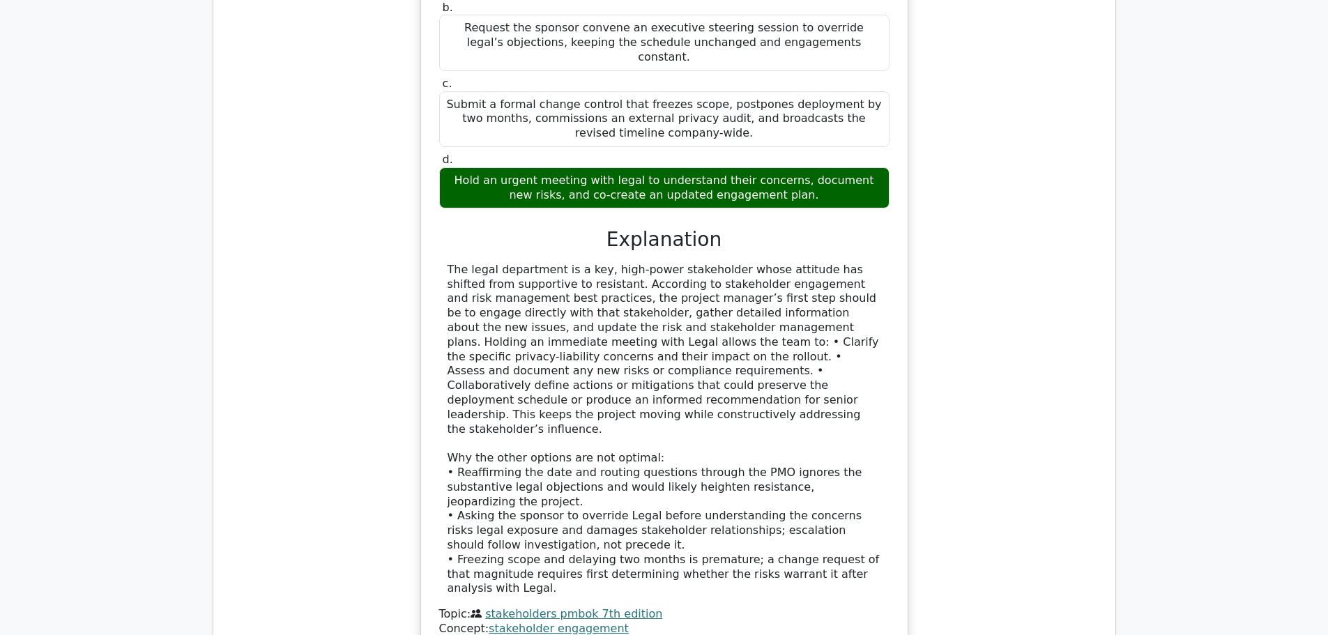
scroll to position [7388, 0]
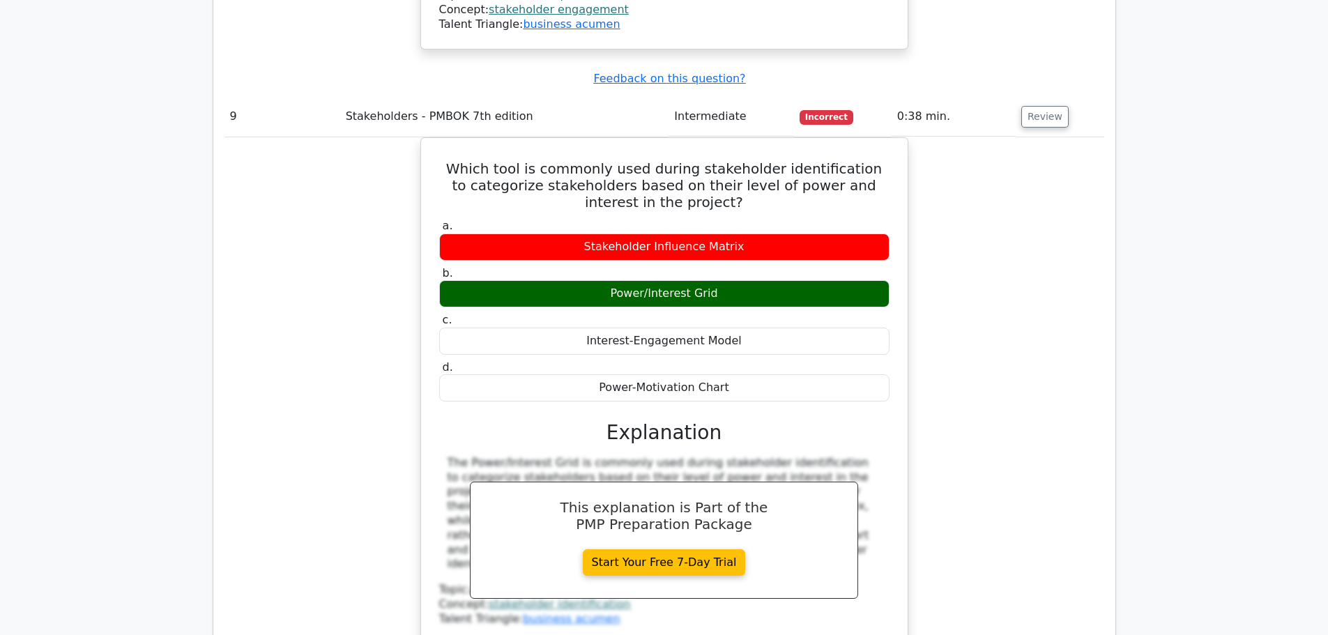
scroll to position [8085, 0]
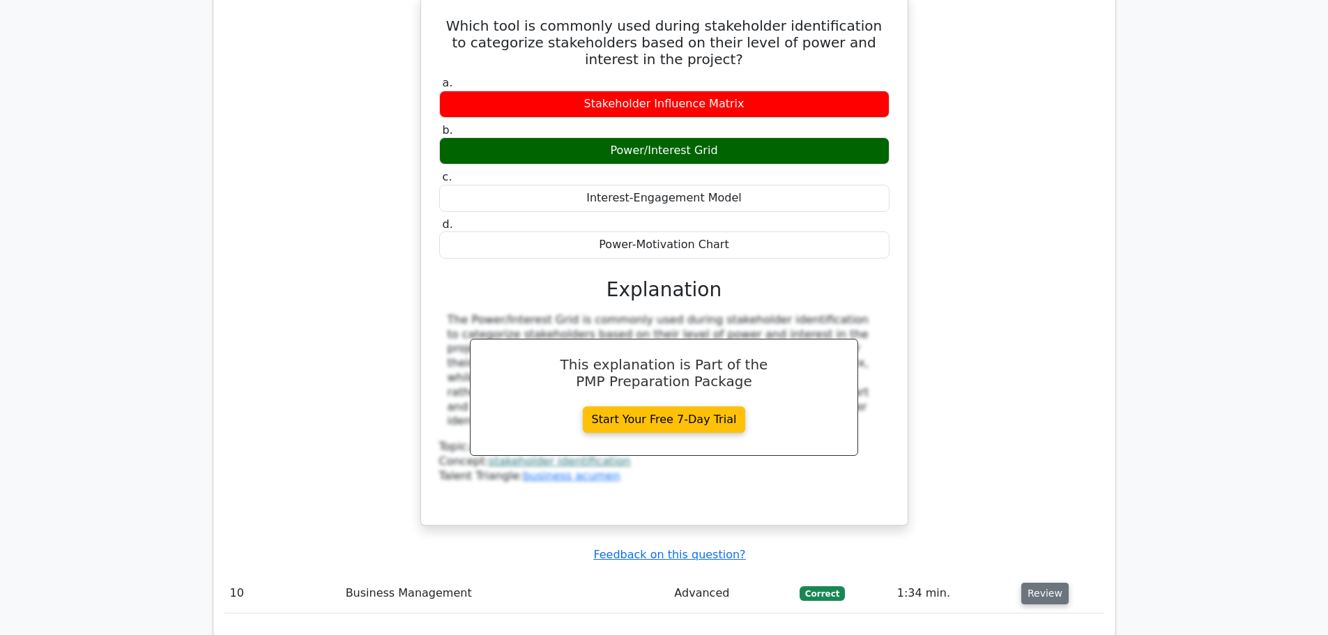
click at [1048, 583] on button "Review" at bounding box center [1044, 594] width 47 height 22
